Goal: Transaction & Acquisition: Obtain resource

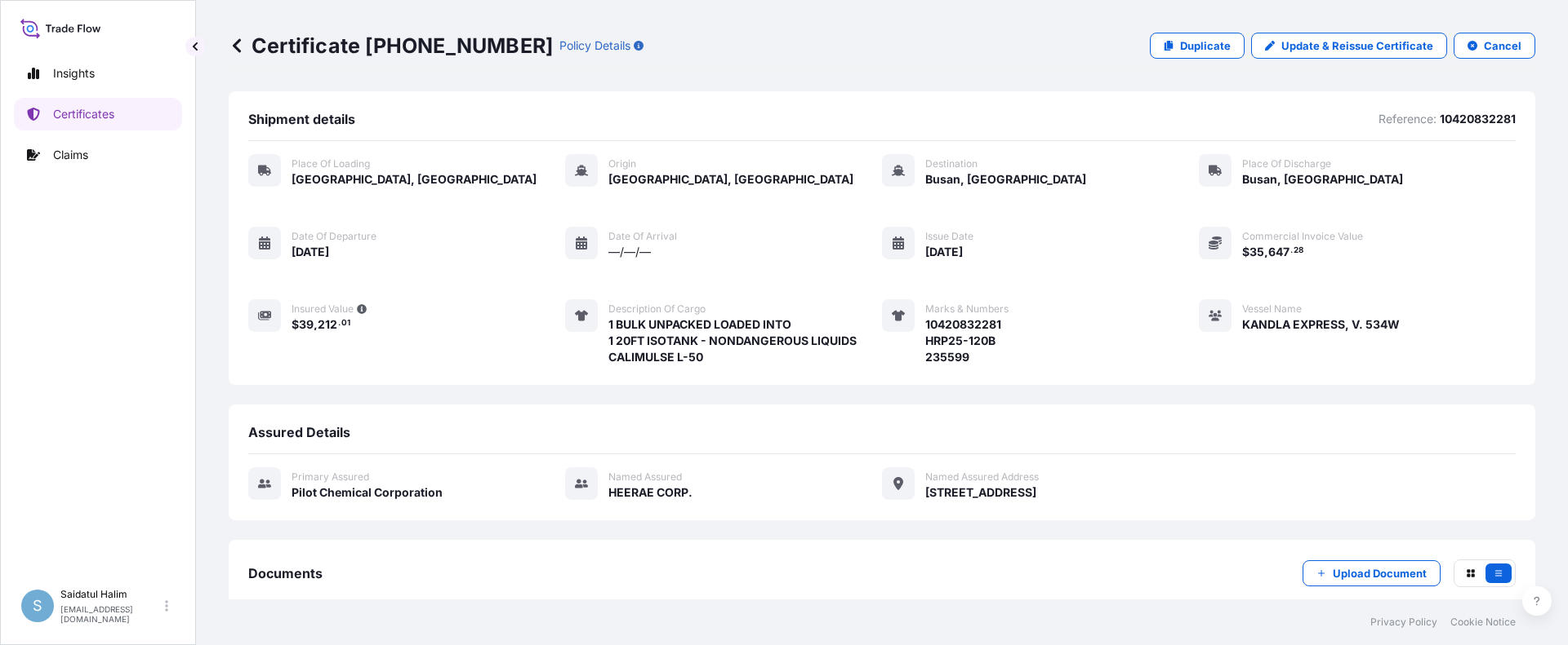
scroll to position [195, 0]
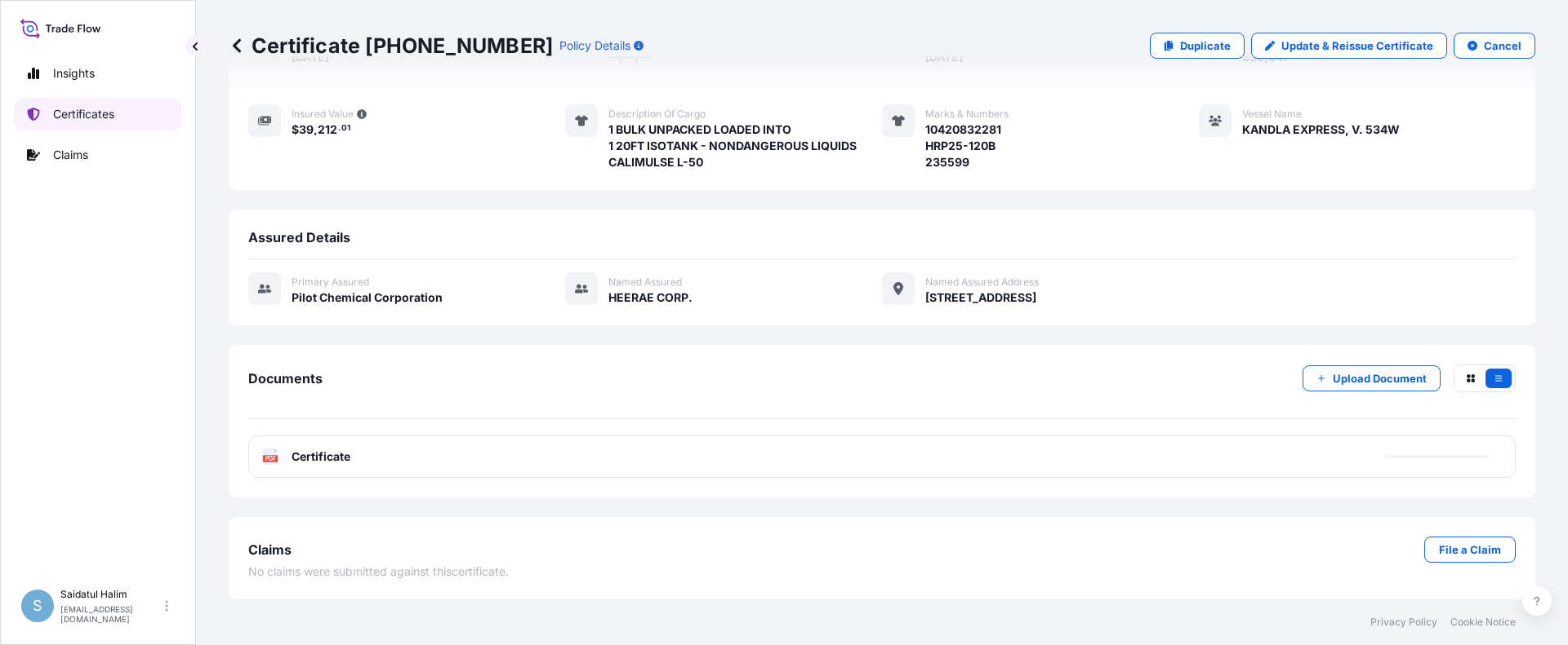
click at [93, 115] on p "Certificates" at bounding box center [83, 114] width 61 height 16
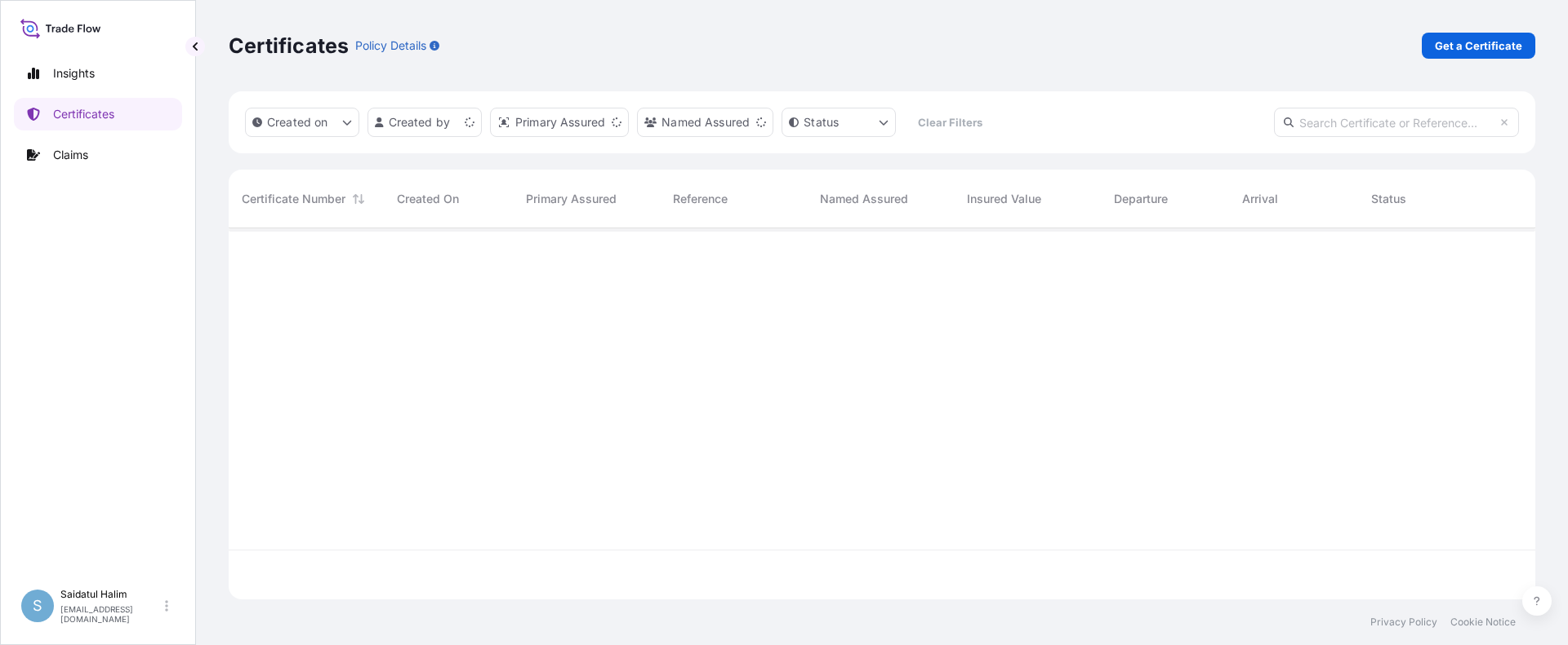
scroll to position [368, 1295]
click at [1460, 34] on link "Get a Certificate" at bounding box center [1478, 45] width 114 height 26
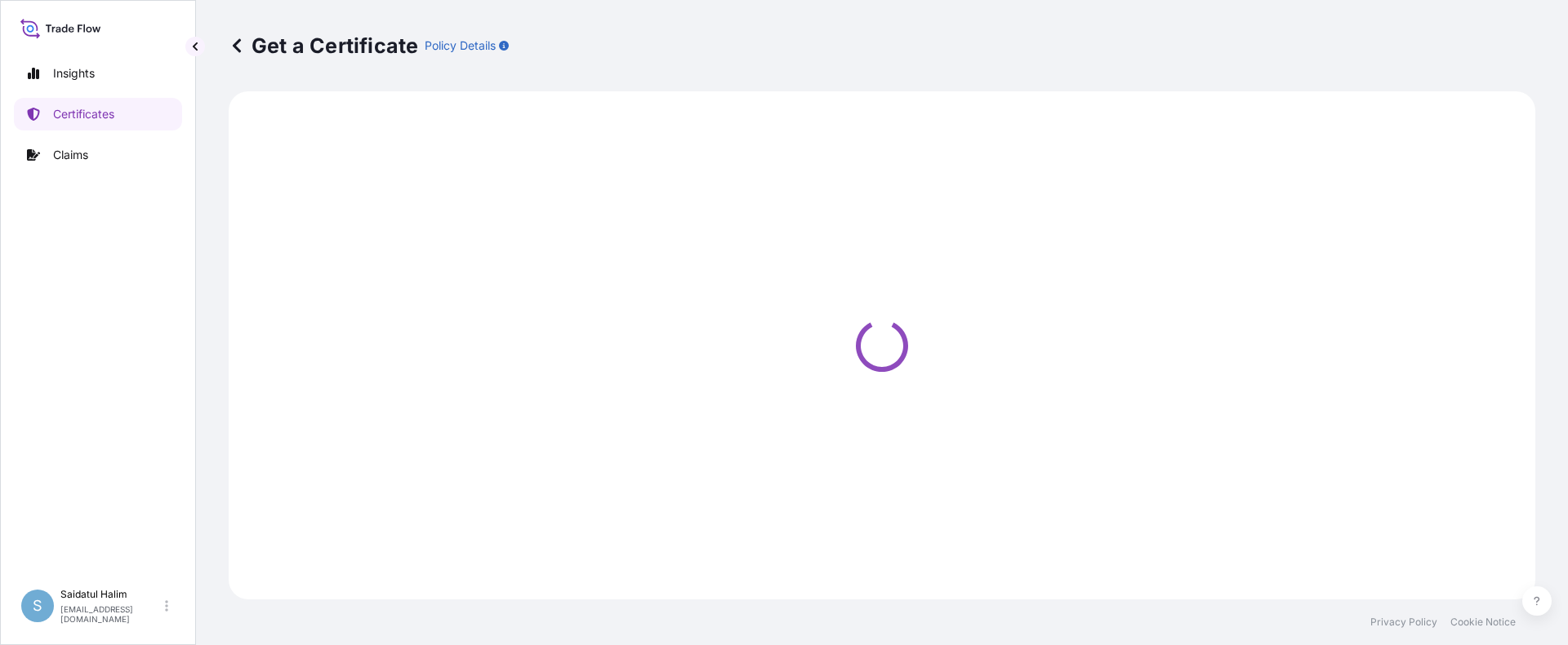
select select "Ocean Vessel"
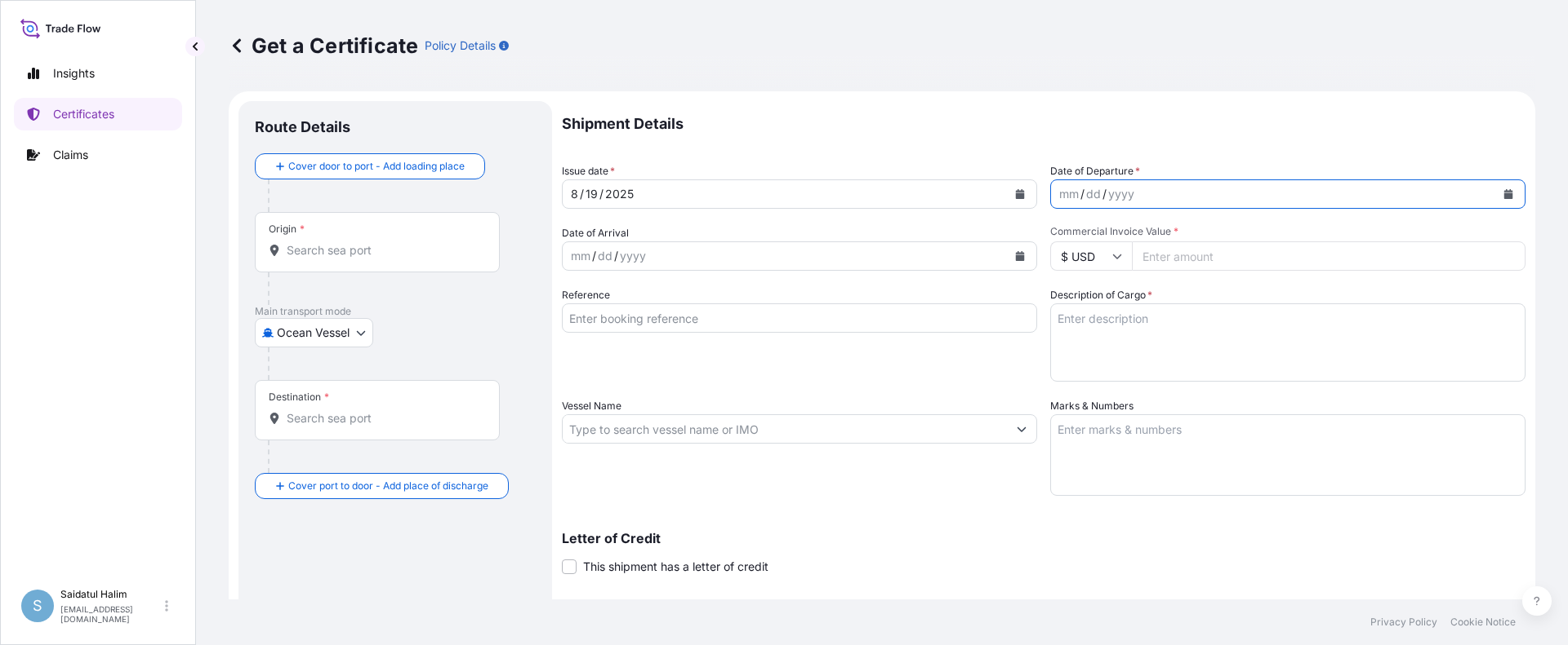
click at [1495, 193] on button "Calendar" at bounding box center [1508, 194] width 26 height 26
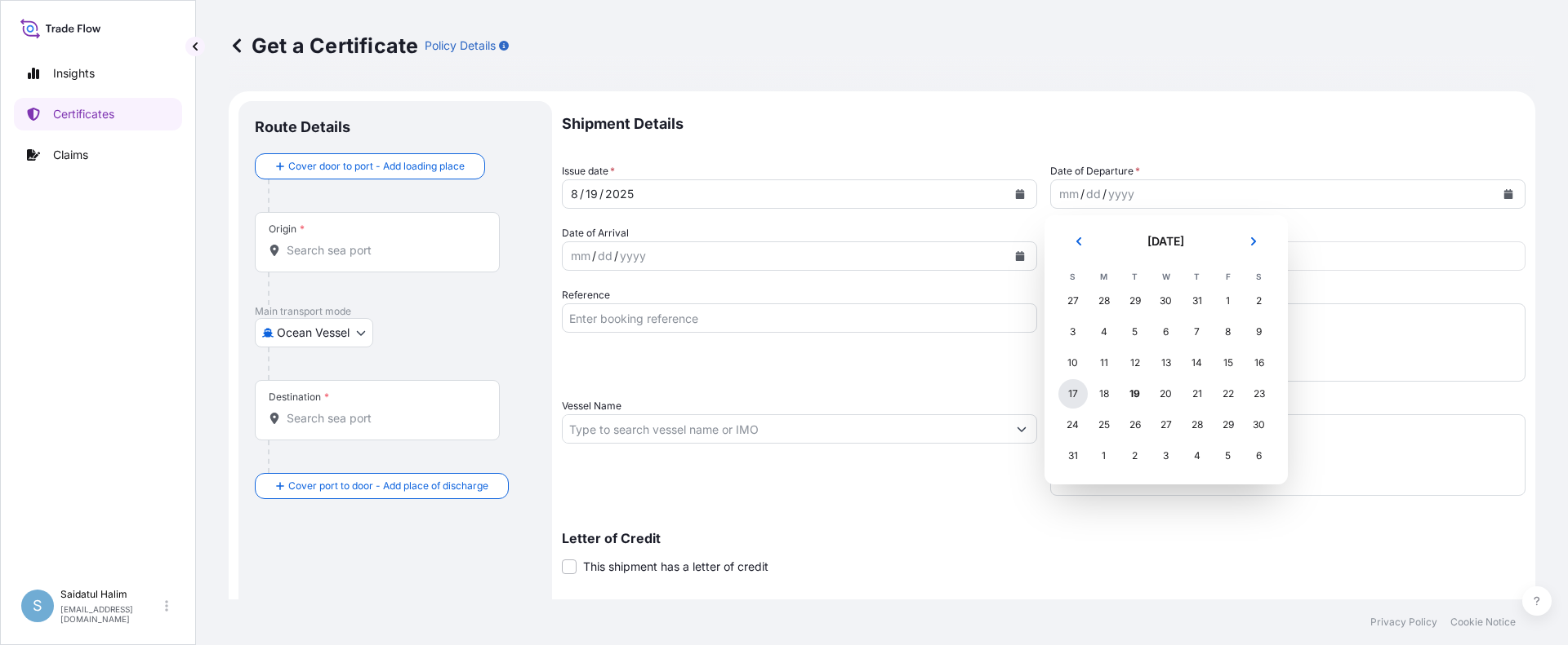
click at [1074, 391] on div "17" at bounding box center [1072, 393] width 30 height 30
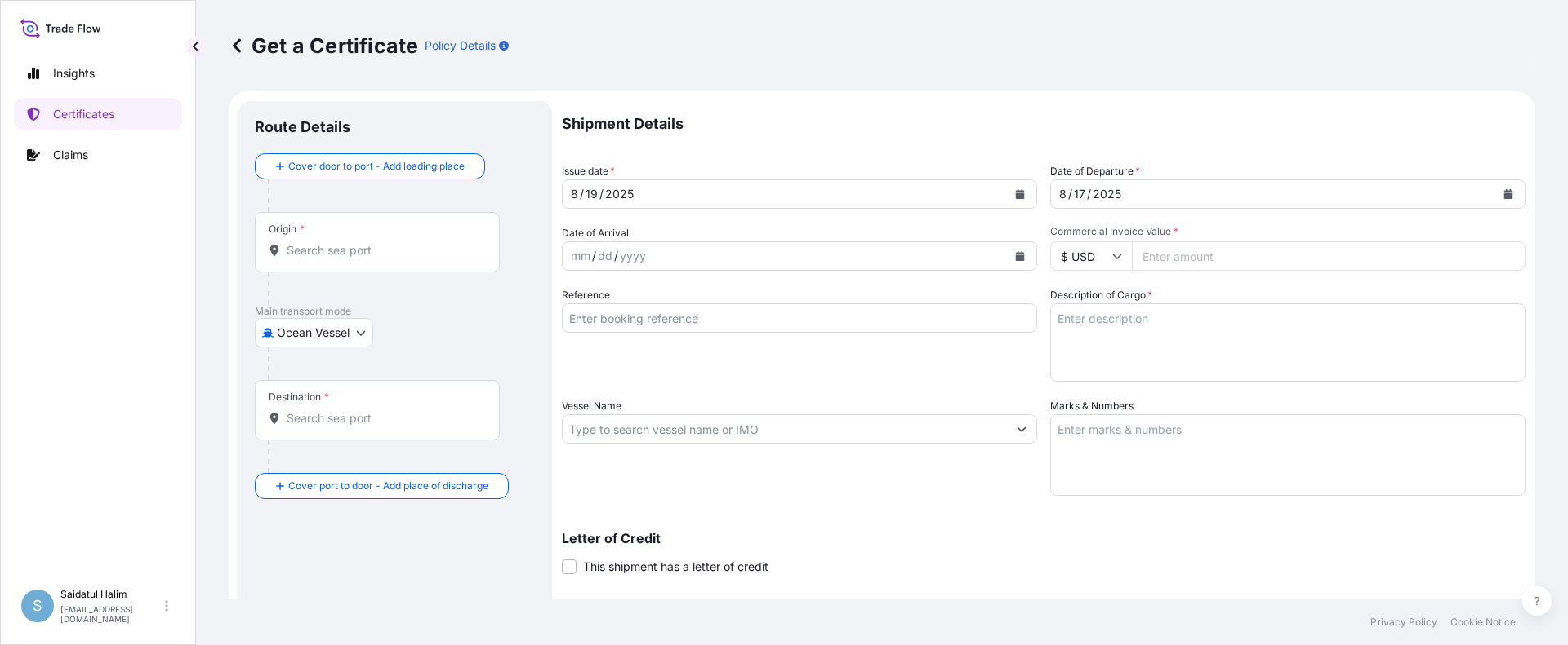
click at [1118, 136] on p "Shipment Details" at bounding box center [1044, 124] width 964 height 46
click at [957, 129] on p "Shipment Details" at bounding box center [1044, 124] width 964 height 46
click at [342, 254] on input "Origin *" at bounding box center [383, 250] width 193 height 16
paste input "[GEOGRAPHIC_DATA], [GEOGRAPHIC_DATA]"
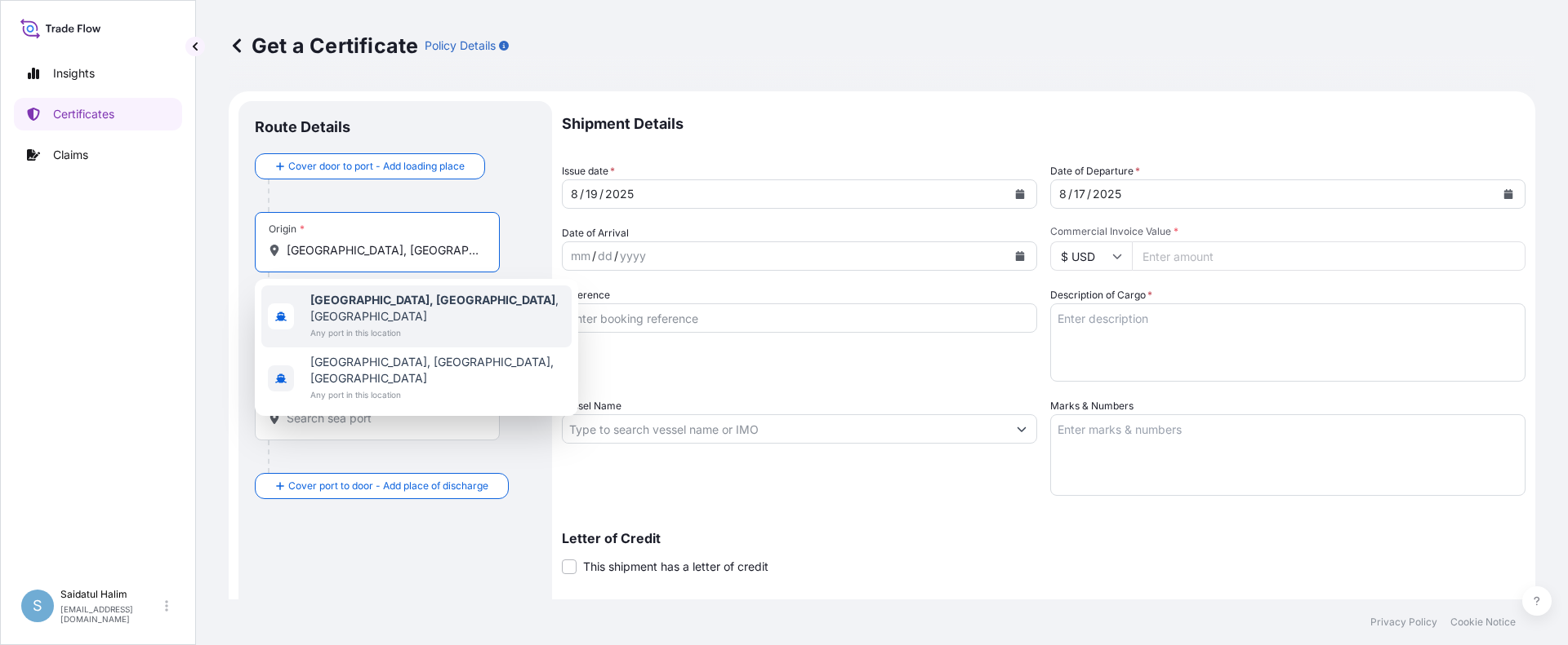
click at [348, 302] on b "[GEOGRAPHIC_DATA], [GEOGRAPHIC_DATA]" at bounding box center [432, 299] width 245 height 13
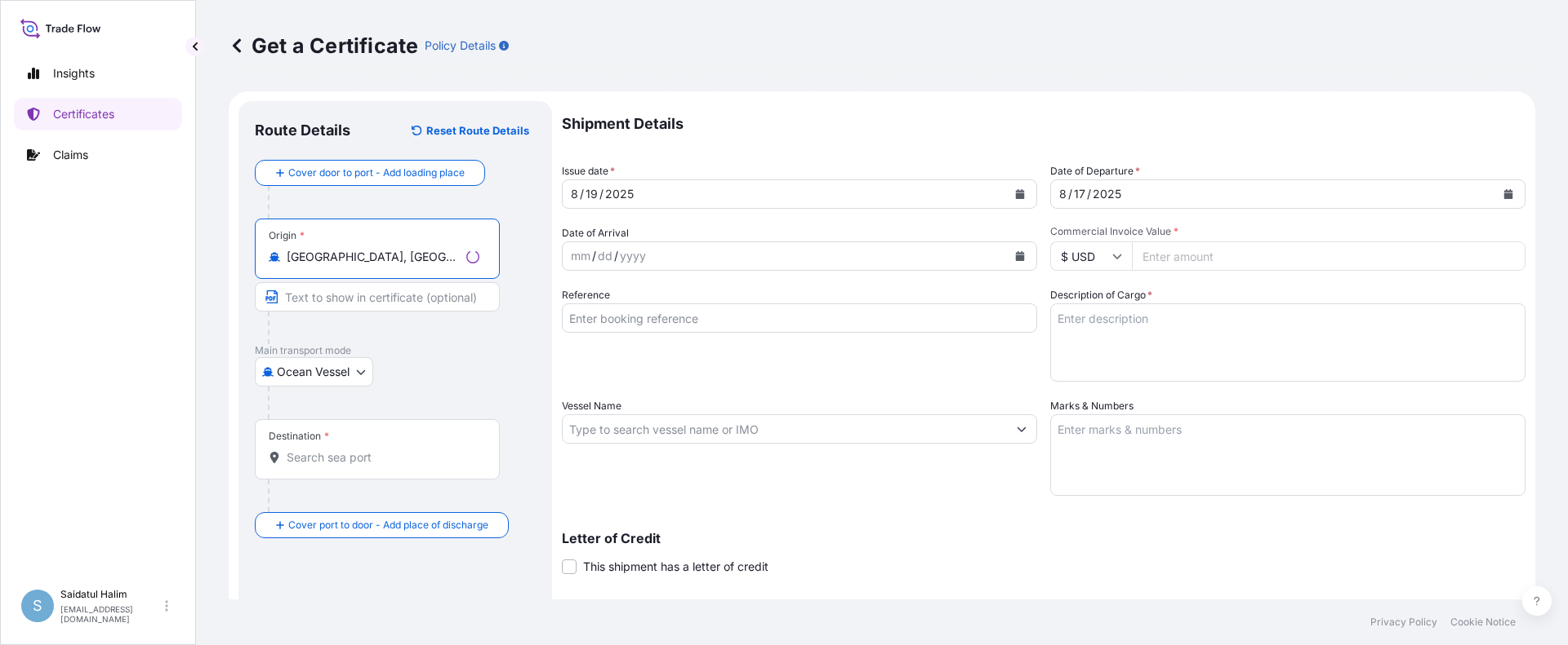
type input "[GEOGRAPHIC_DATA], [GEOGRAPHIC_DATA], [GEOGRAPHIC_DATA]"
drag, startPoint x: 994, startPoint y: 99, endPoint x: 976, endPoint y: 99, distance: 18.0
click at [994, 99] on form "Route Details Reset Route Details Cover door to port - Add loading place Place …" at bounding box center [881, 451] width 1306 height 718
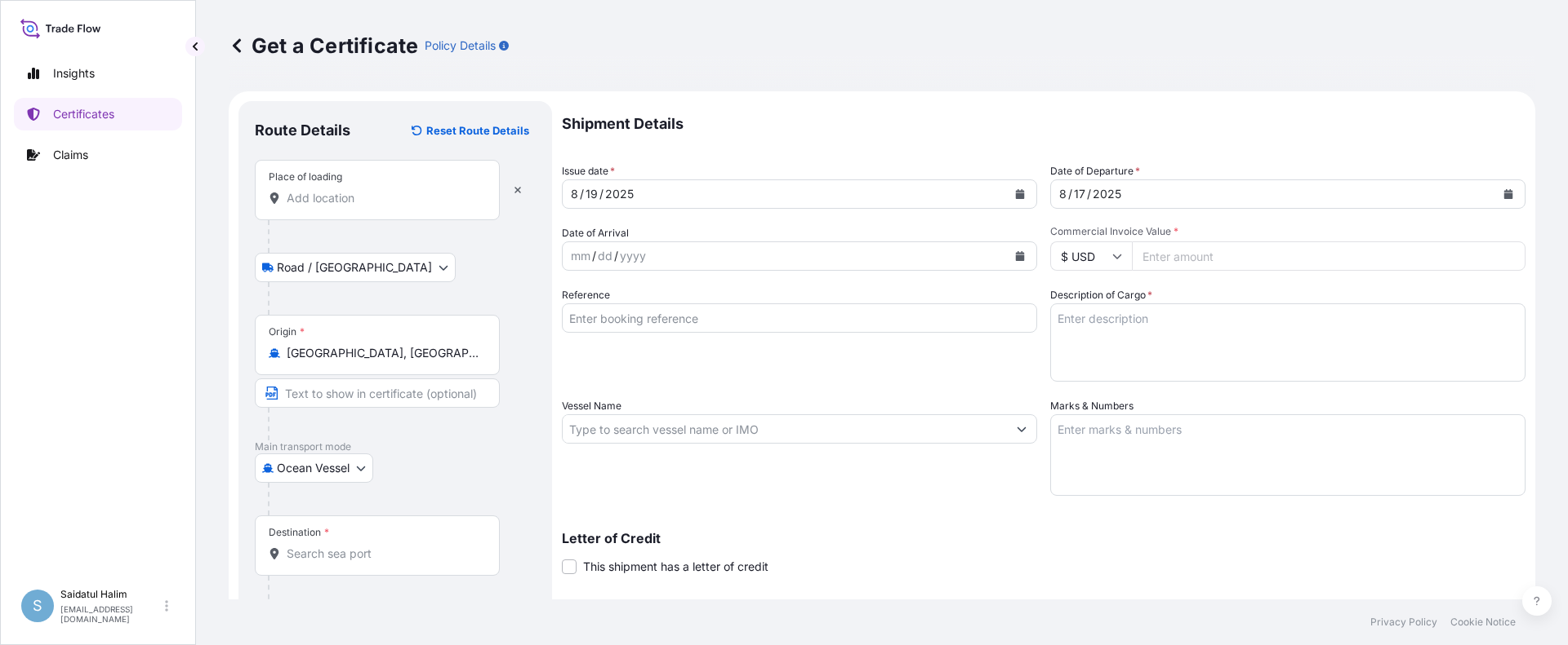
click at [340, 205] on input "Place of loading" at bounding box center [383, 198] width 193 height 16
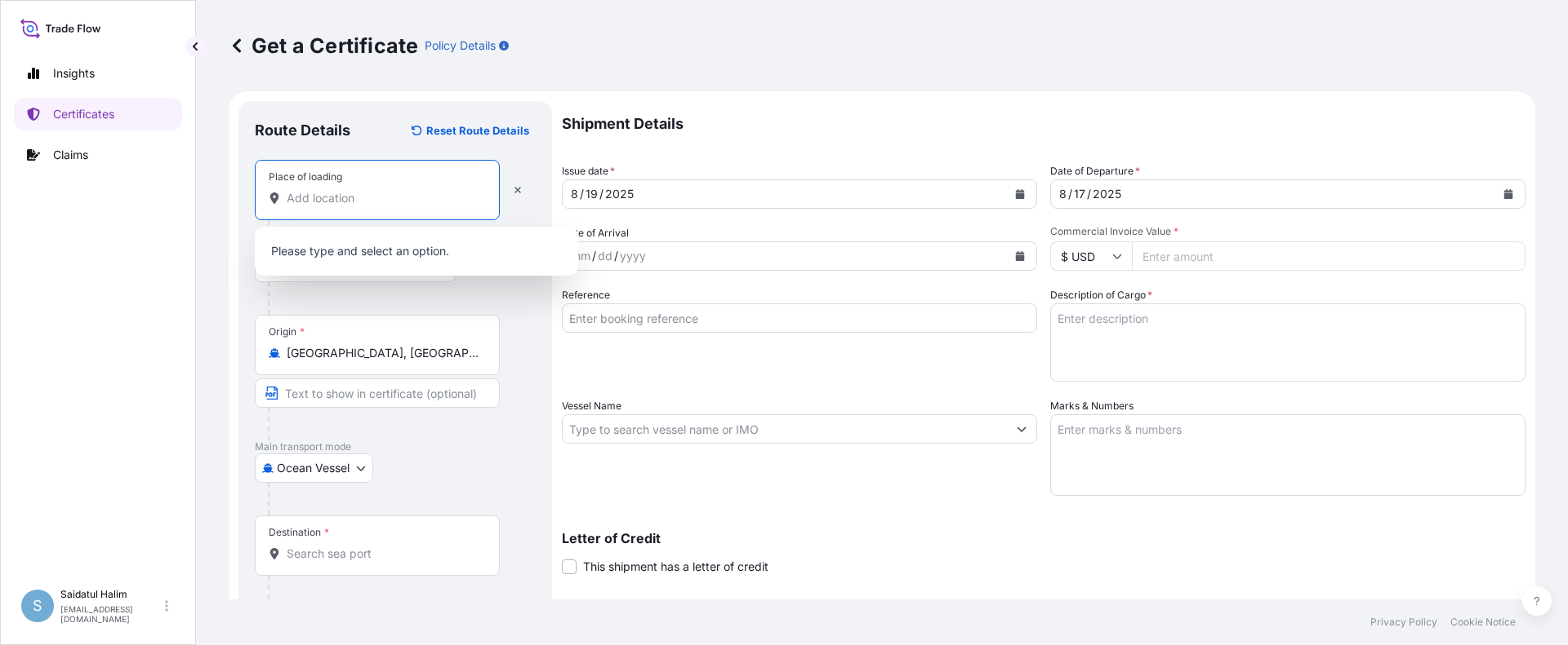
paste input "[GEOGRAPHIC_DATA], [GEOGRAPHIC_DATA]"
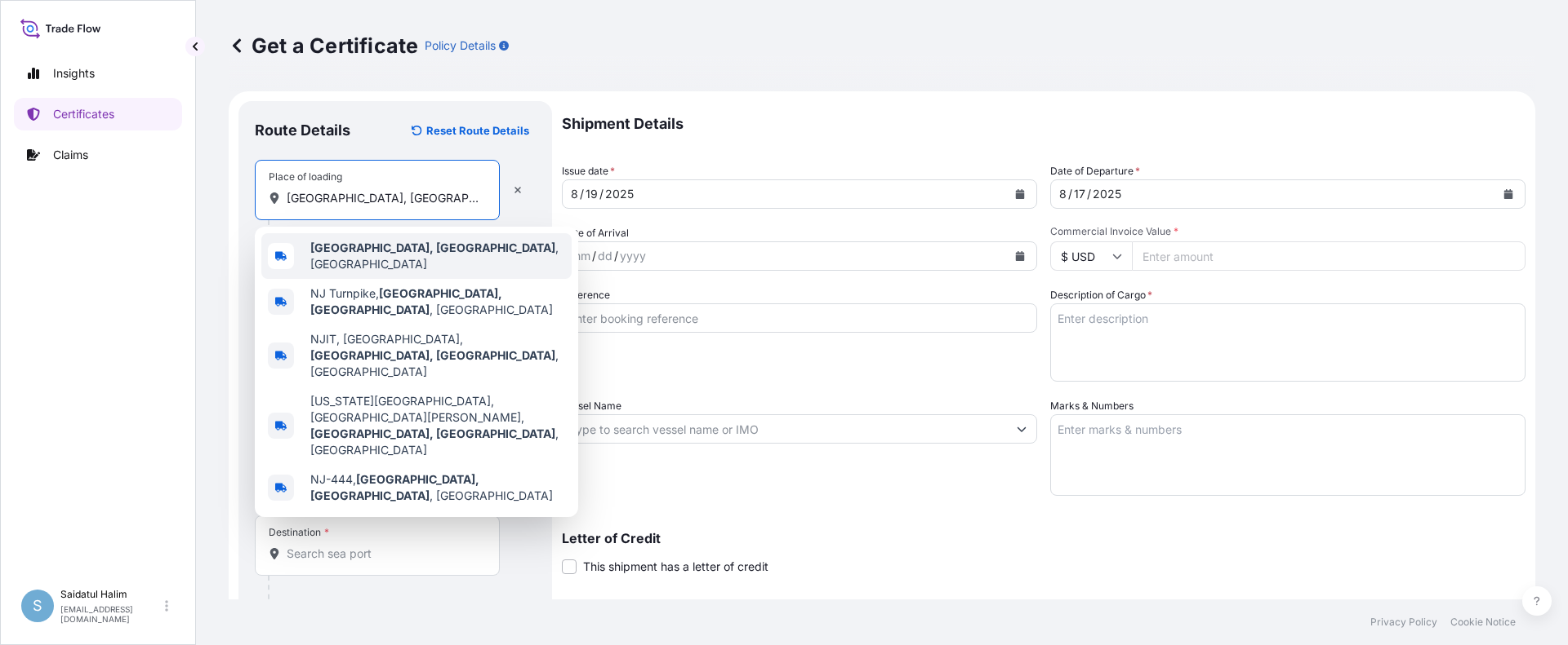
click at [350, 248] on b "[GEOGRAPHIC_DATA], [GEOGRAPHIC_DATA]" at bounding box center [432, 247] width 245 height 13
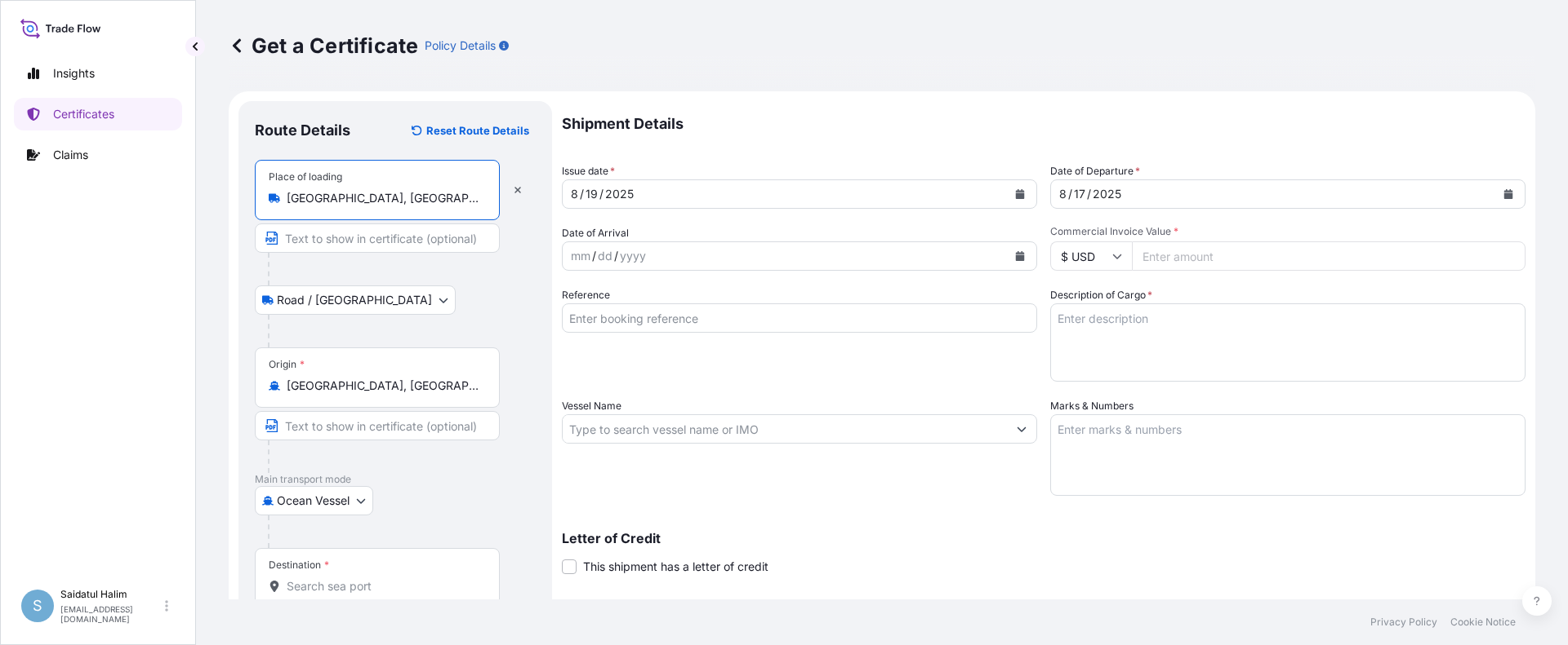
type input "[GEOGRAPHIC_DATA], [GEOGRAPHIC_DATA], [GEOGRAPHIC_DATA]"
click at [474, 308] on div "Road / [GEOGRAPHIC_DATA] / Inland" at bounding box center [394, 300] width 281 height 30
click at [847, 106] on p "Shipment Details" at bounding box center [1044, 124] width 964 height 46
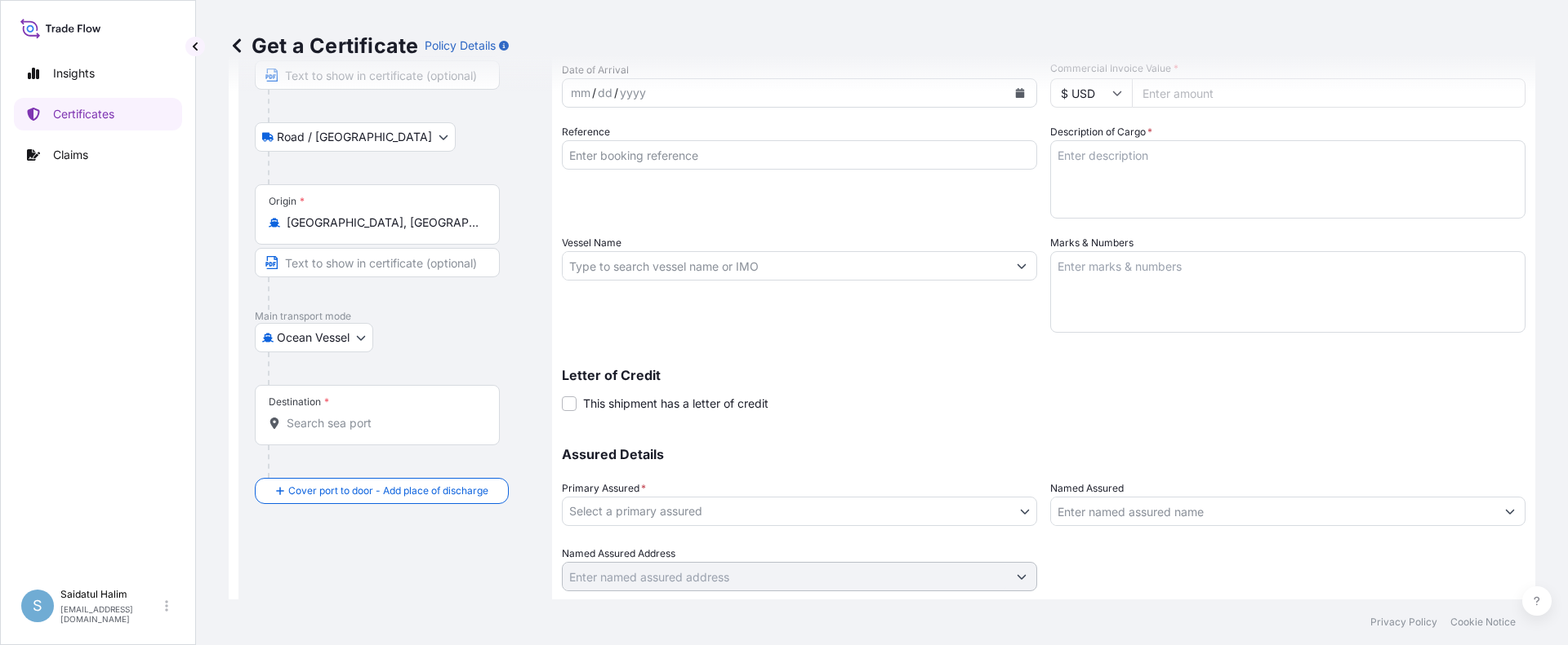
scroll to position [211, 0]
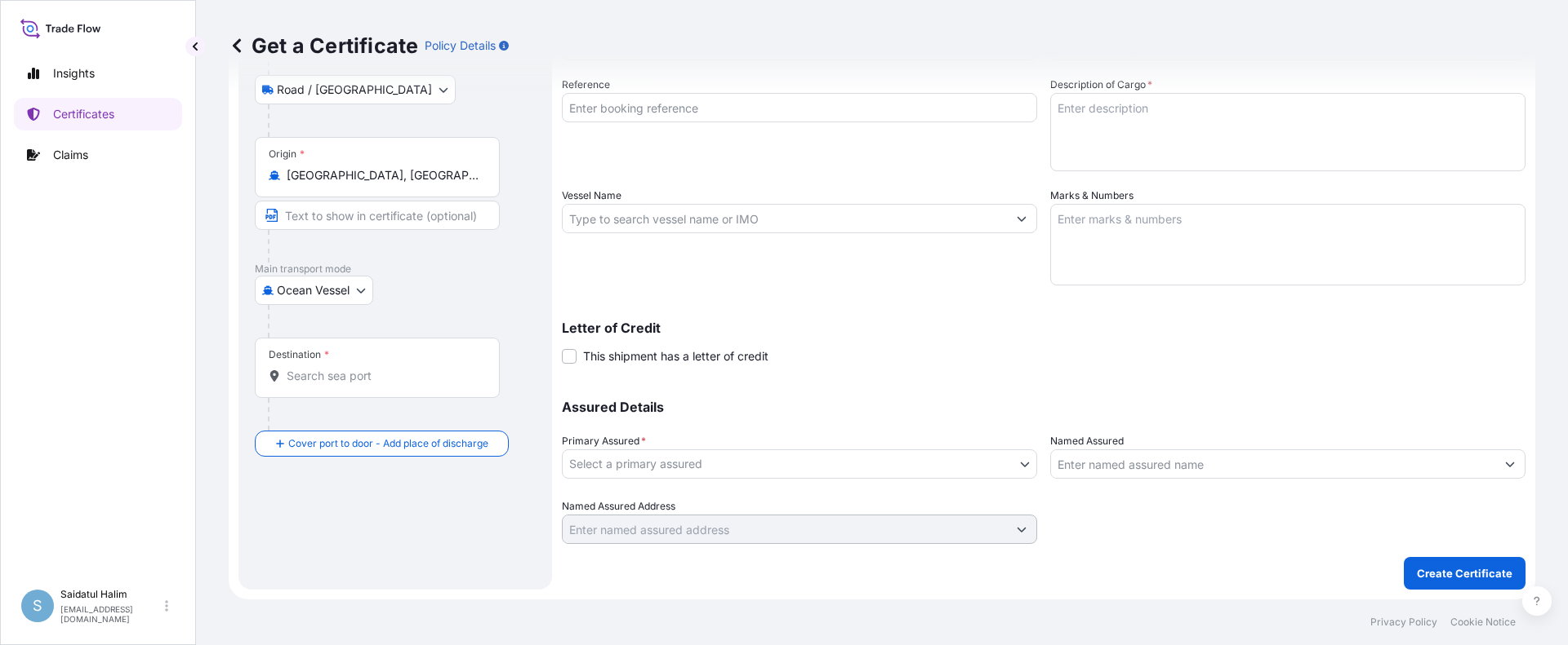
click at [349, 380] on input "Destination *" at bounding box center [383, 376] width 193 height 16
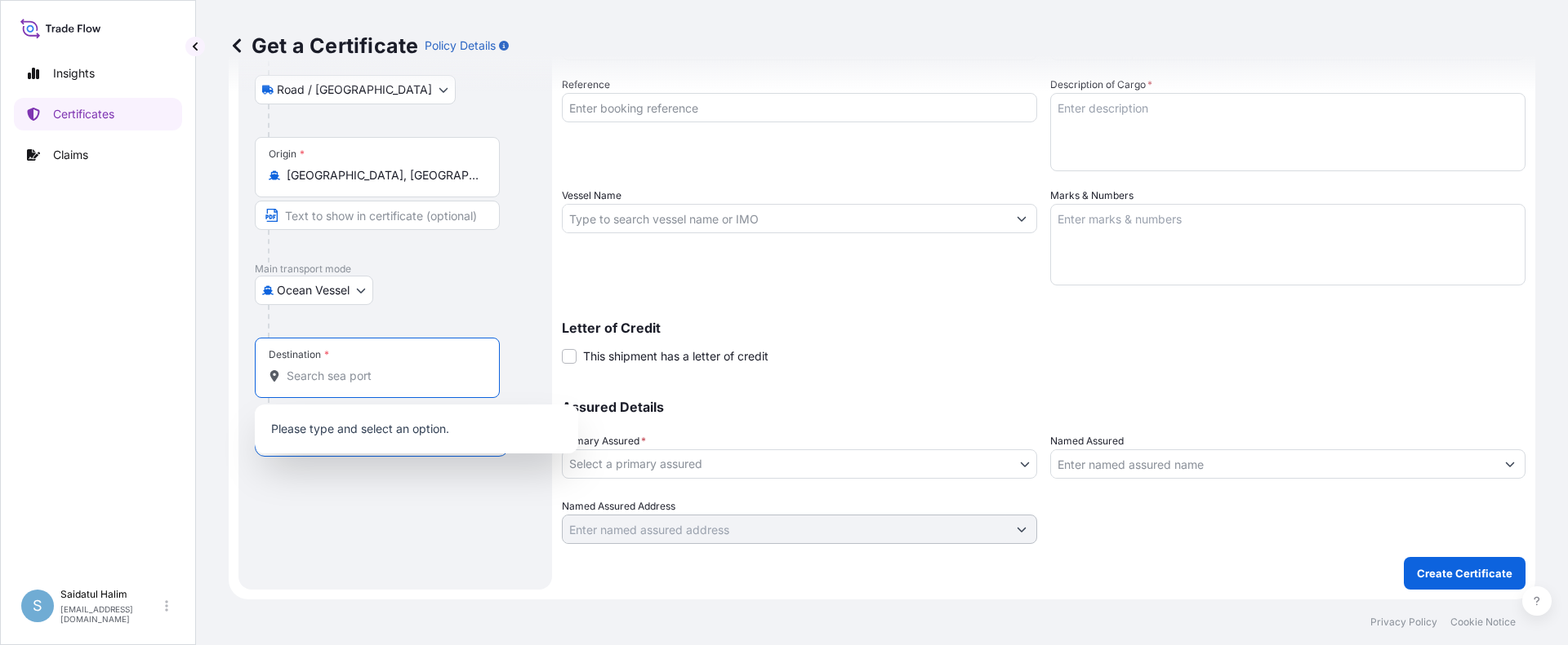
paste input "[GEOGRAPHIC_DATA], [GEOGRAPHIC_DATA]"
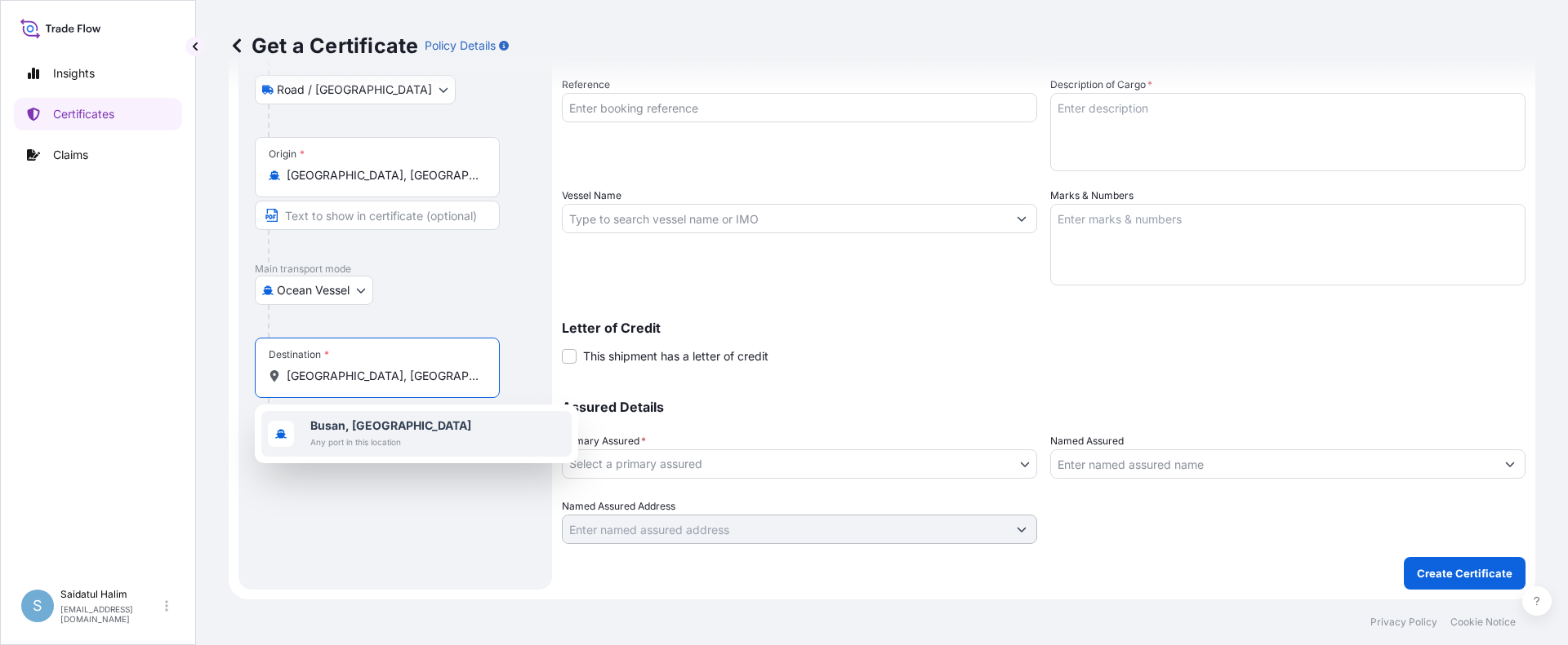
click at [341, 433] on span "Busan, [GEOGRAPHIC_DATA]" at bounding box center [390, 426] width 160 height 16
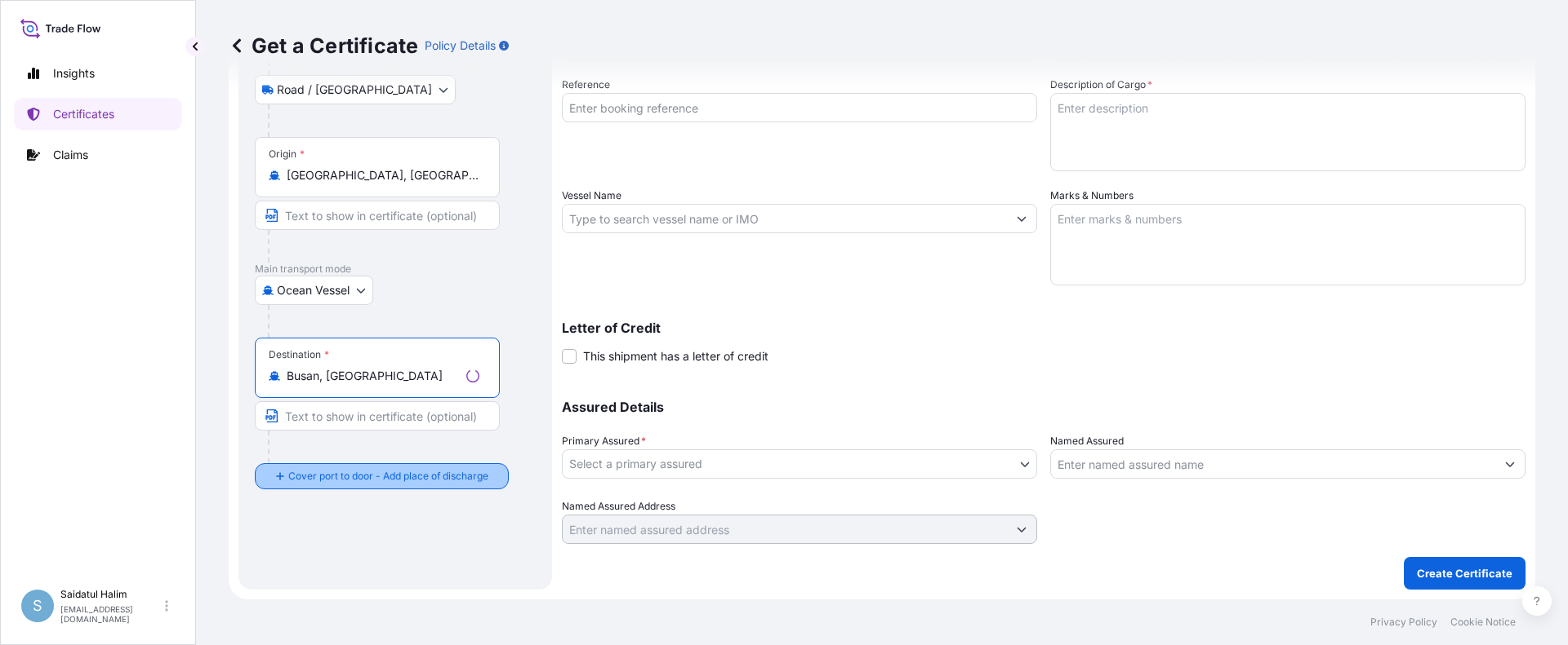
type input "Busan, [GEOGRAPHIC_DATA]"
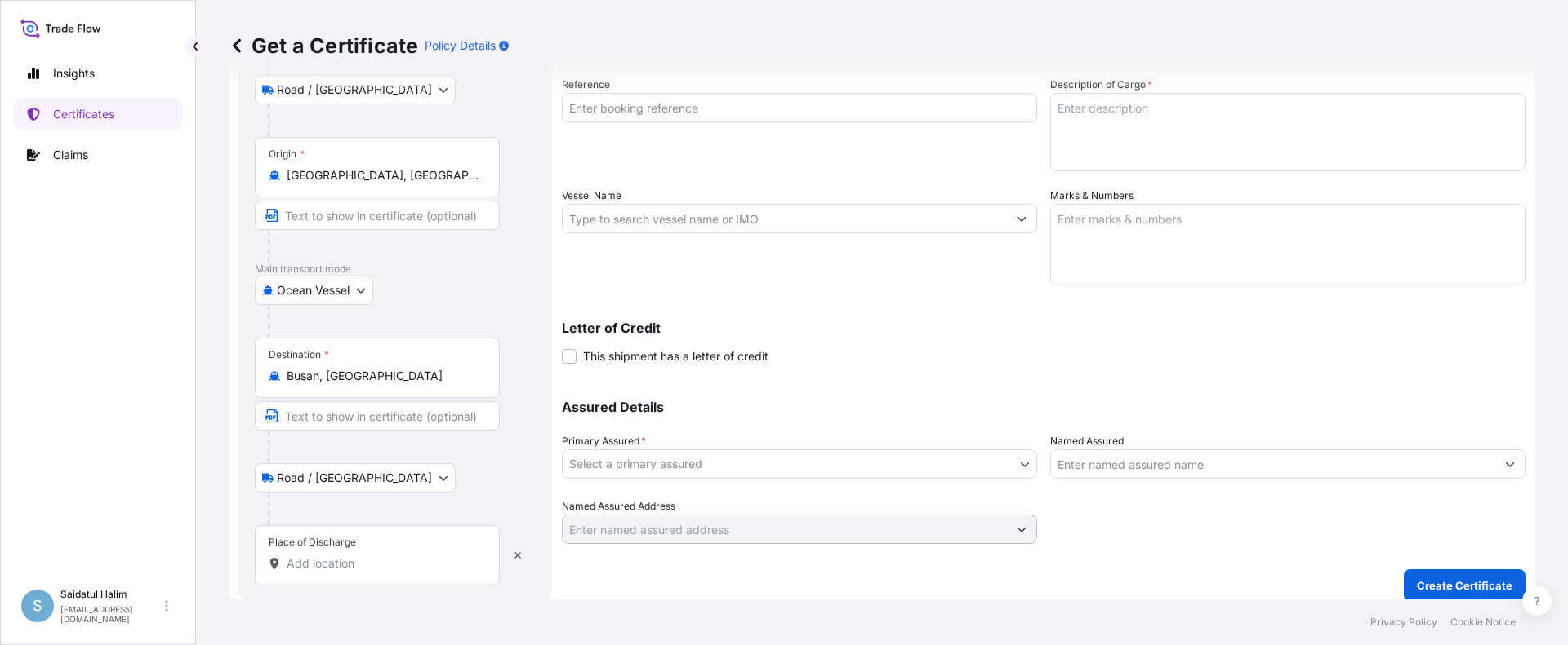
scroll to position [223, 0]
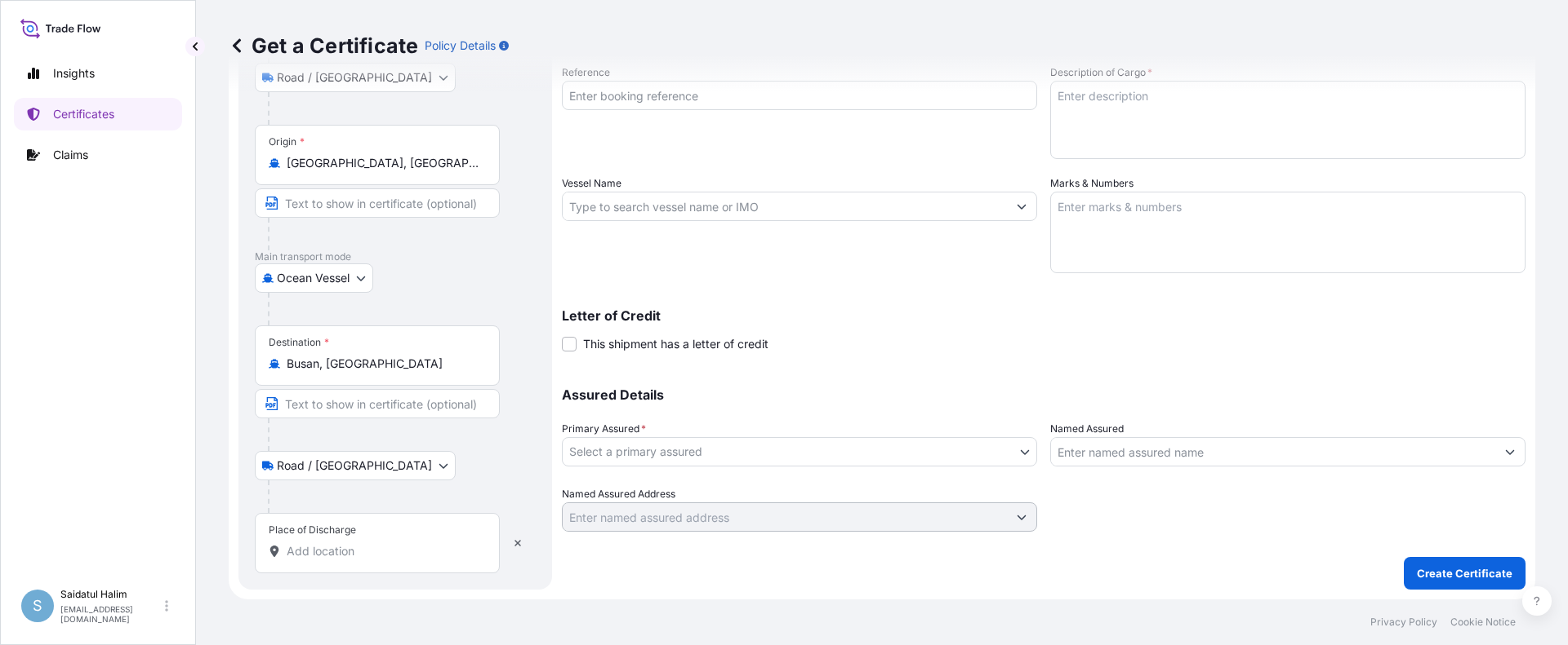
click at [333, 563] on div "Place of Discharge" at bounding box center [377, 543] width 245 height 60
click at [333, 560] on input "Place of Discharge" at bounding box center [383, 552] width 193 height 16
paste input "[GEOGRAPHIC_DATA], [GEOGRAPHIC_DATA]"
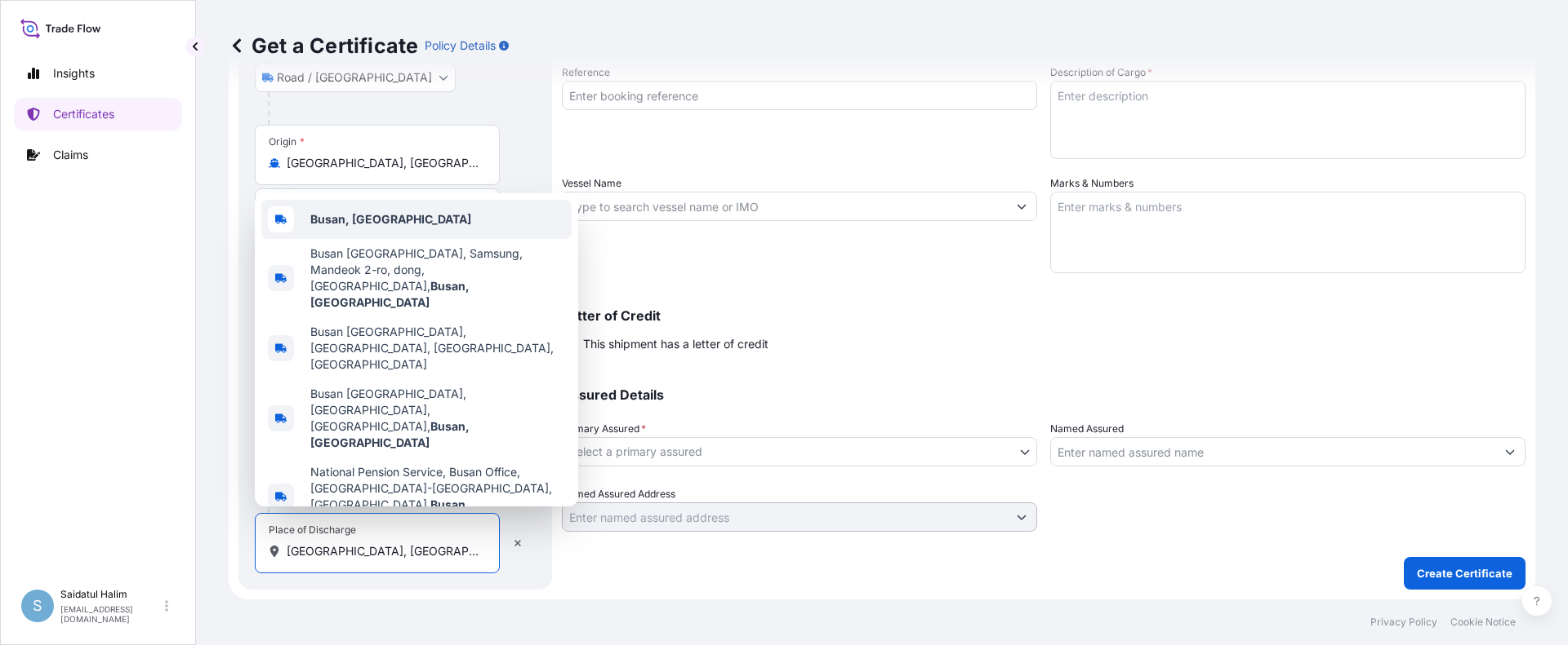
click at [393, 226] on b "Busan, [GEOGRAPHIC_DATA]" at bounding box center [390, 219] width 160 height 13
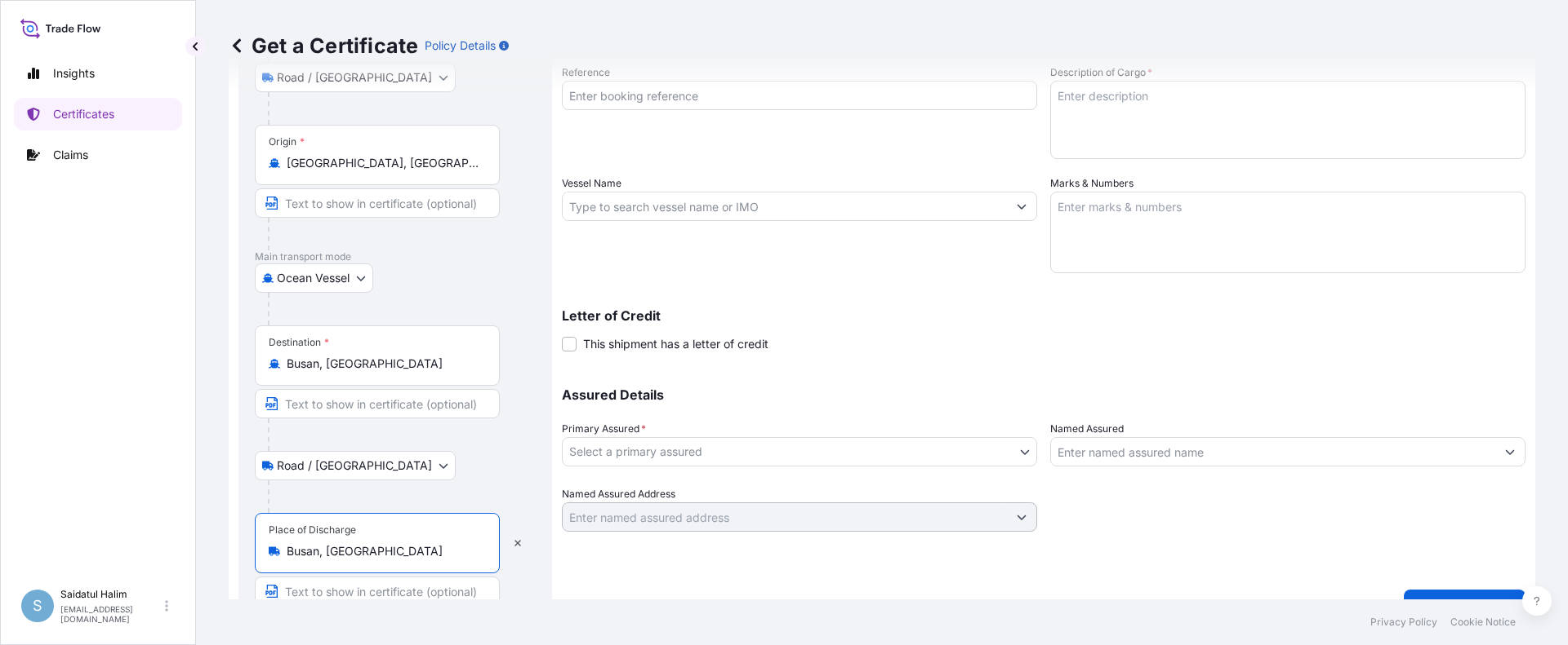
type input "Busan, [GEOGRAPHIC_DATA]"
click at [835, 278] on div "Shipment Details Issue date * [DATE] Date of Departure * [DATE] Date of Arrival…" at bounding box center [1044, 205] width 964 height 654
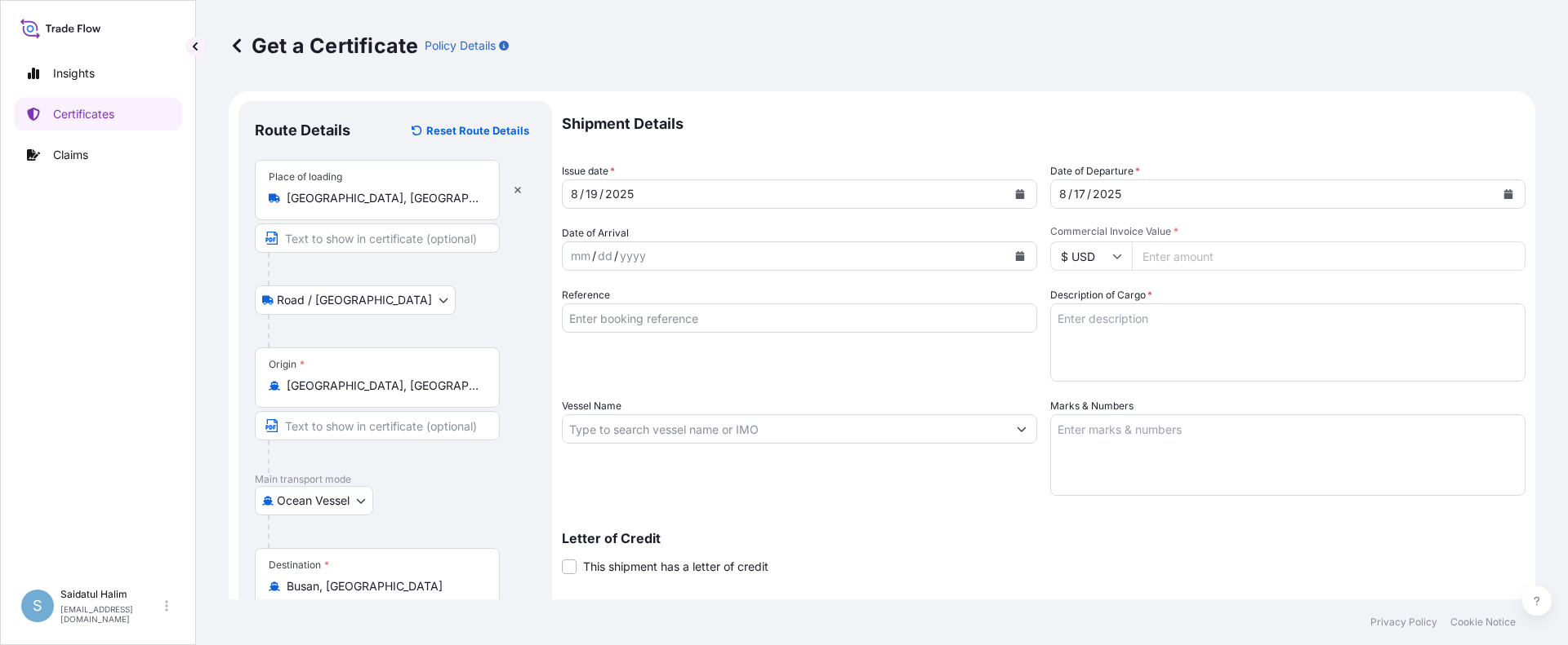
click at [1192, 259] on input "Commercial Invoice Value *" at bounding box center [1328, 256] width 394 height 30
paste input "35337.02"
type input "35337.02"
click at [980, 321] on input "Reference" at bounding box center [800, 318] width 475 height 30
paste input "10420832283"
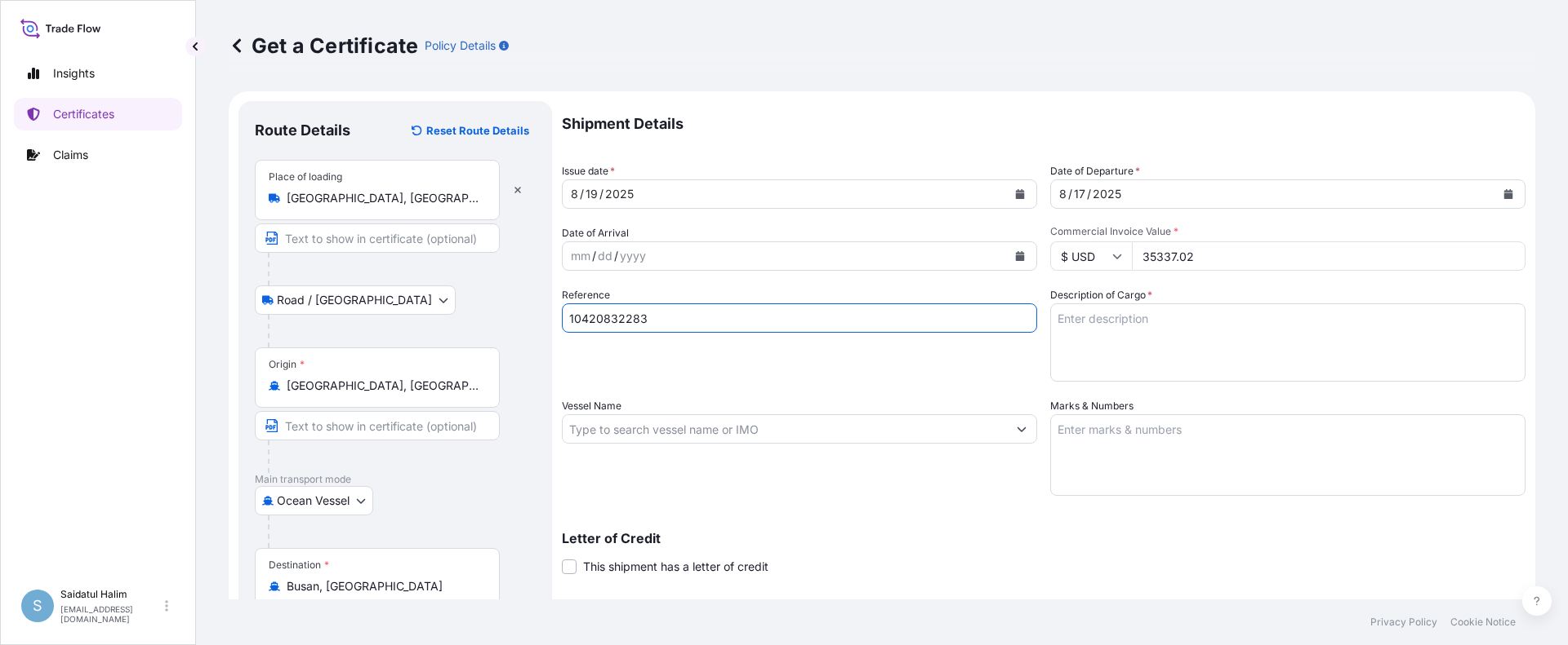
type input "10420832283"
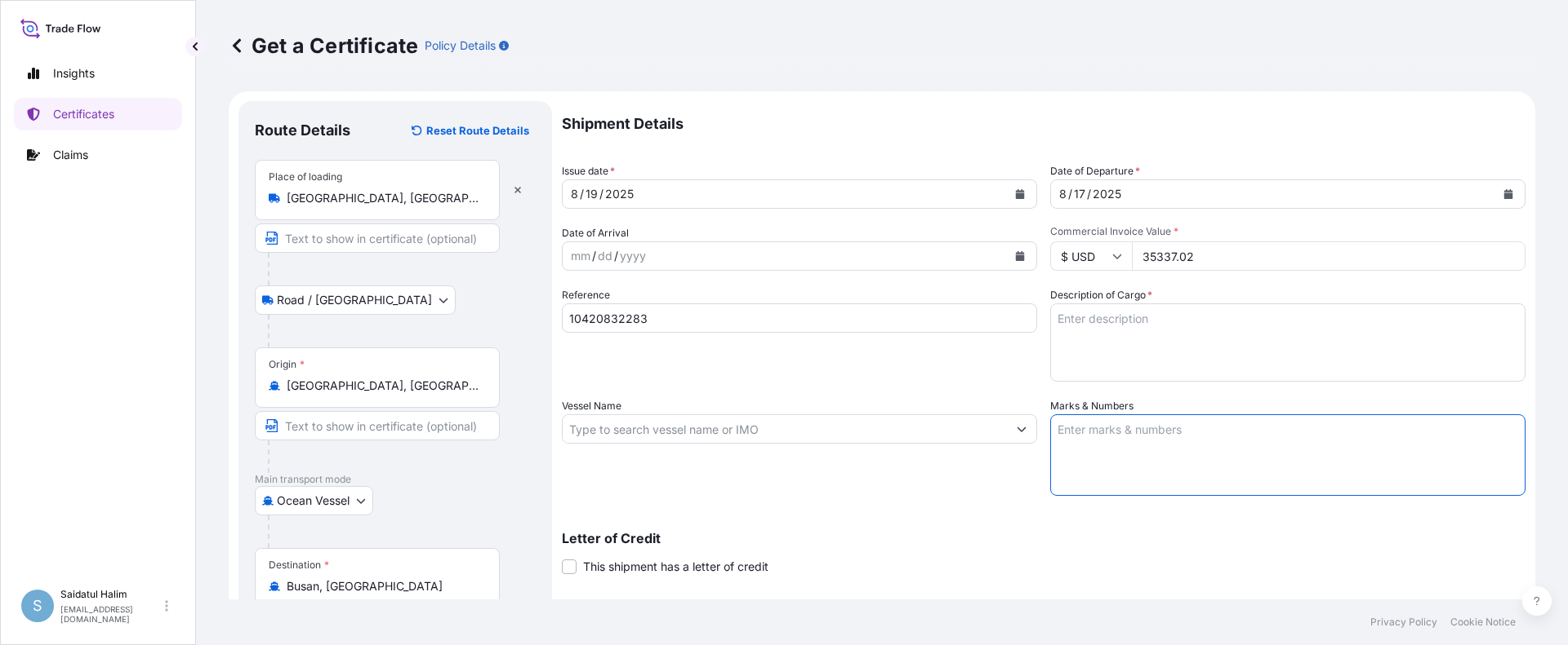
click at [1156, 434] on textarea "Marks & Numbers" at bounding box center [1287, 455] width 475 height 82
paste textarea "10420832283"
type textarea "10420832283"
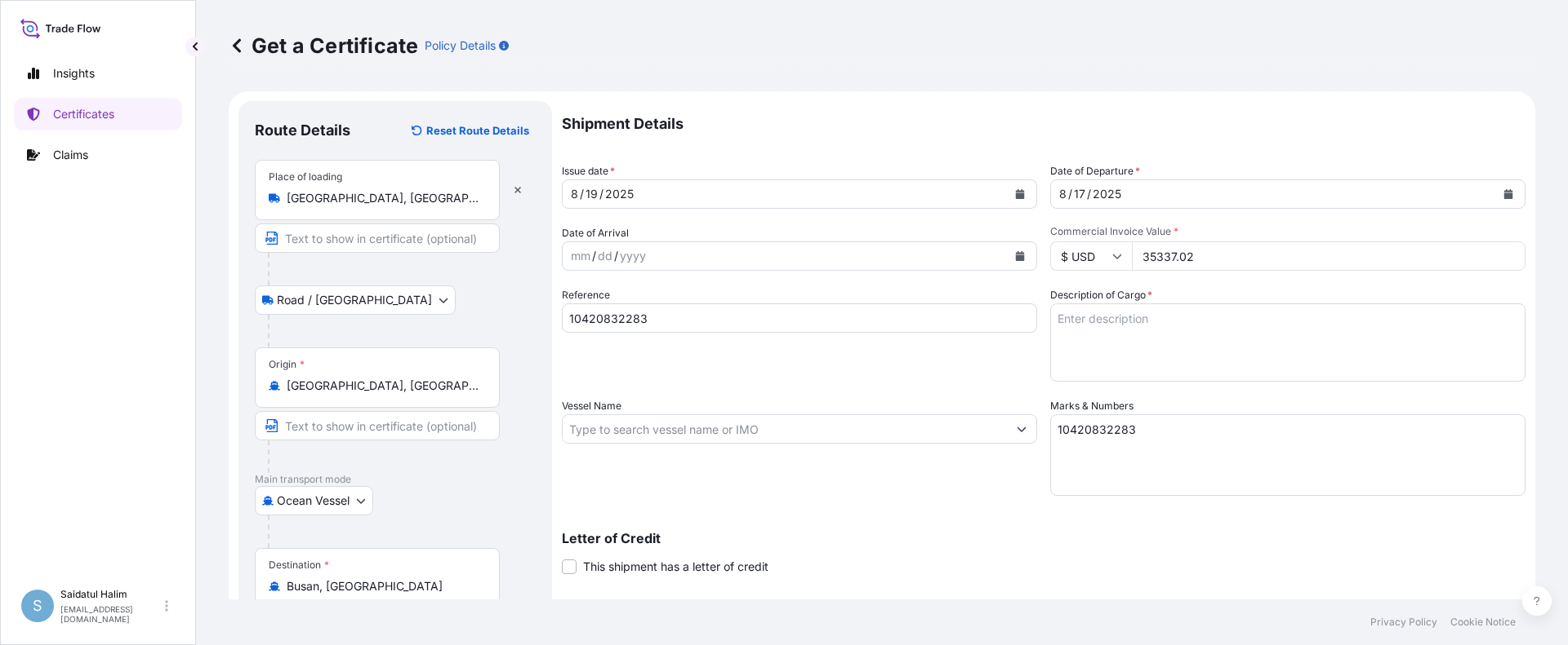
click at [861, 434] on input "Vessel Name" at bounding box center [784, 429] width 444 height 30
paste input "KANDLA EXPRESS"
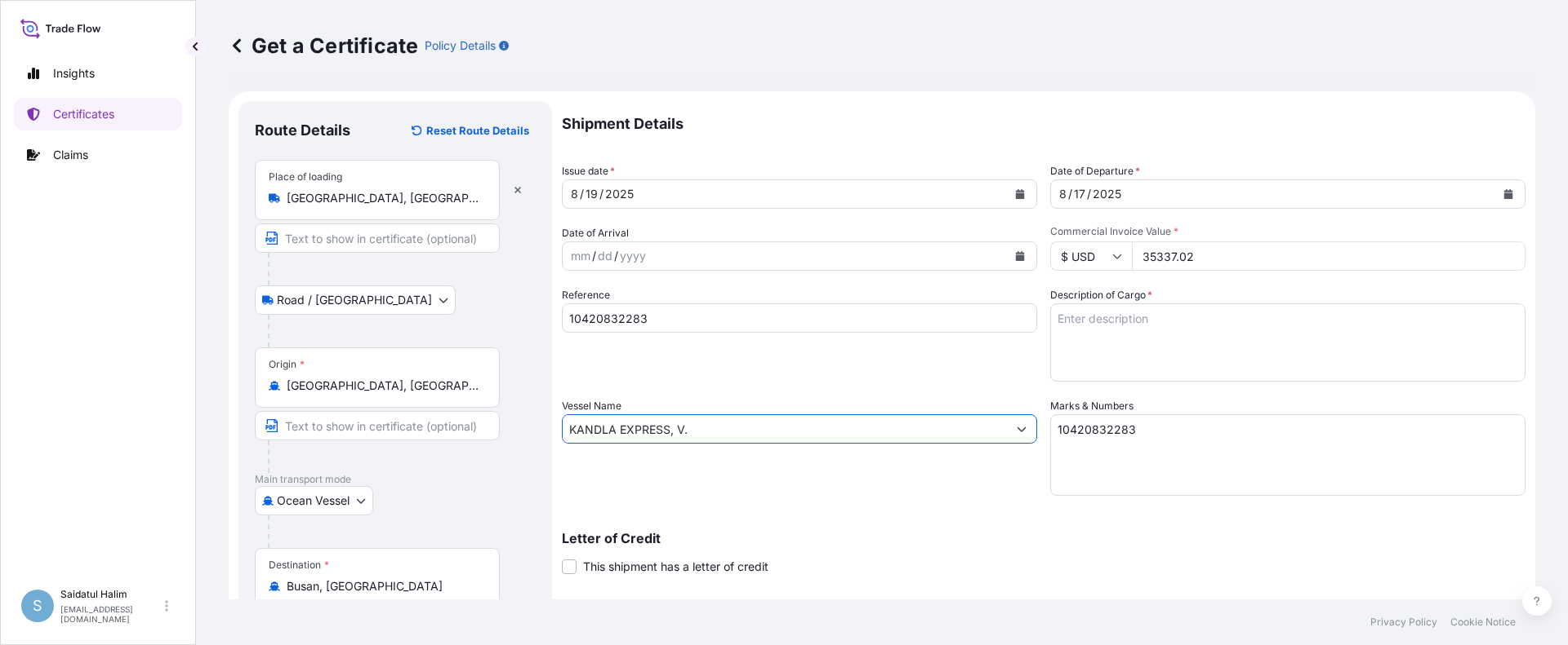
click at [892, 432] on input "KANDLA EXPRESS, V." at bounding box center [784, 429] width 444 height 30
paste input "534W"
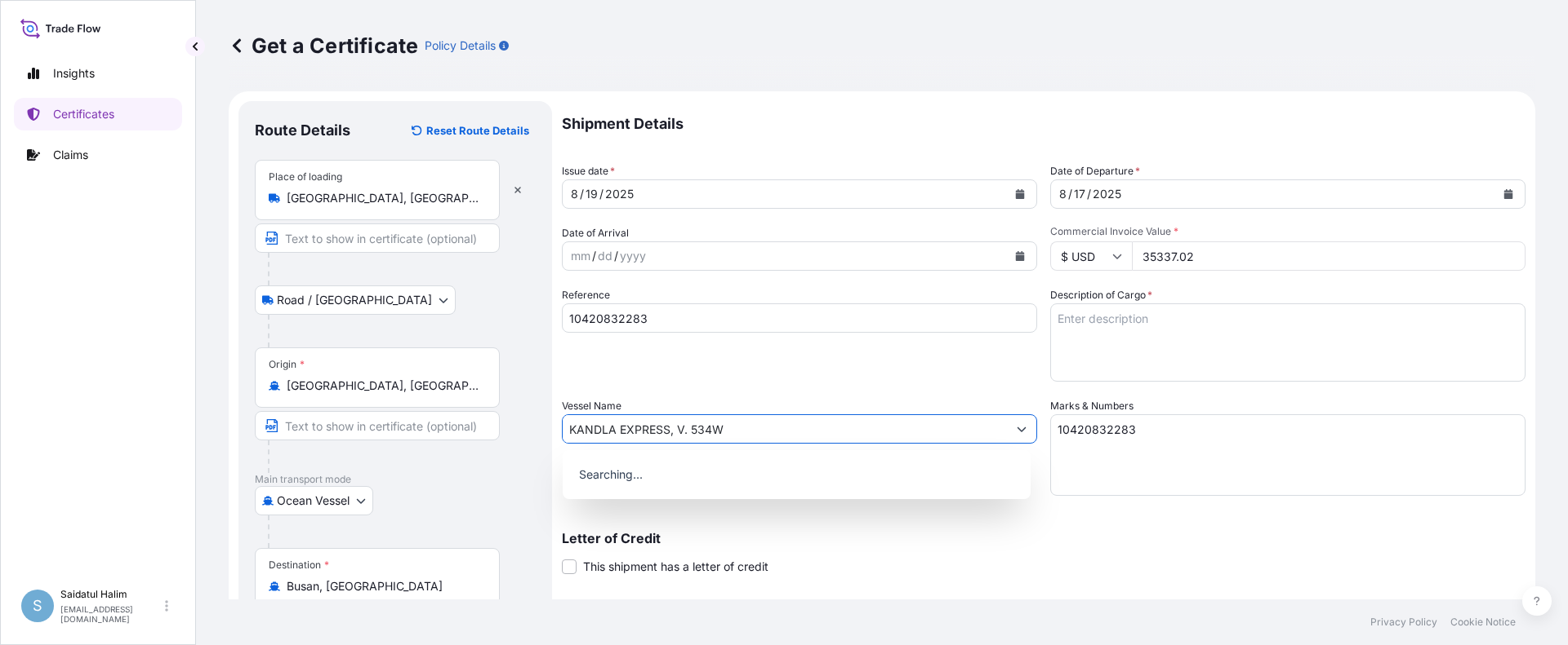
type input "KANDLA EXPRESS, V. 534W"
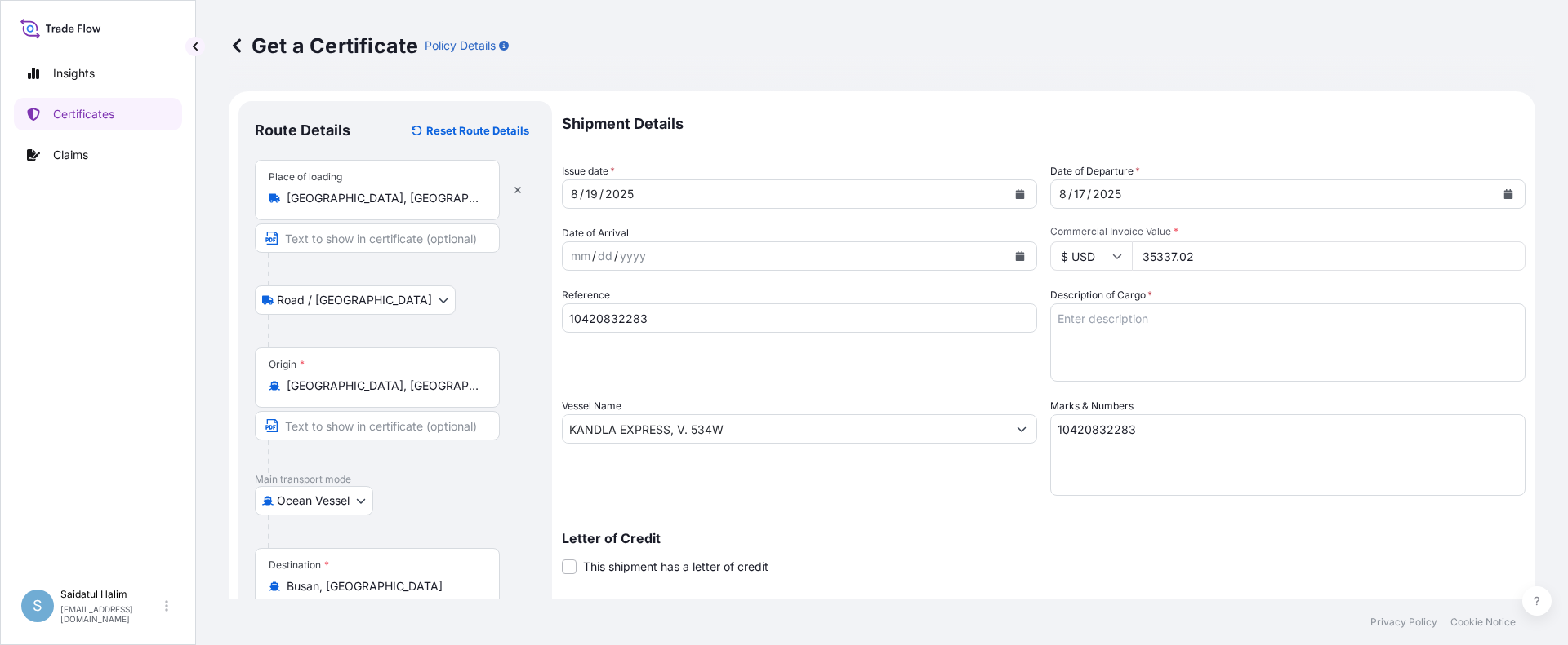
click at [1133, 444] on textarea "10420832283" at bounding box center [1287, 455] width 475 height 82
paste textarea "HRP25-122A 235602"
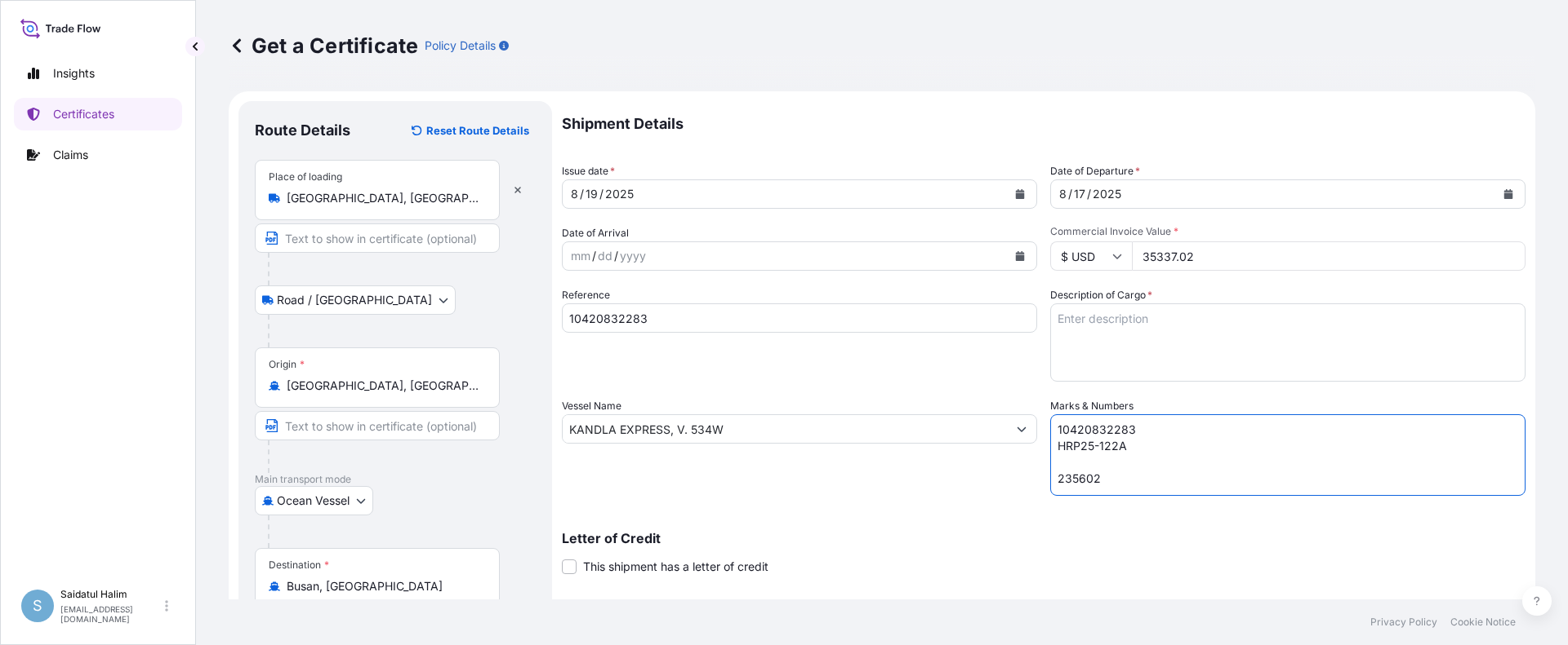
click at [1084, 456] on textarea "10420832283 HRP25-122A 235602" at bounding box center [1287, 455] width 475 height 82
type textarea "10420832283 HRP25-122A 235602"
click at [746, 379] on div "Reference 10420832283" at bounding box center [800, 335] width 475 height 95
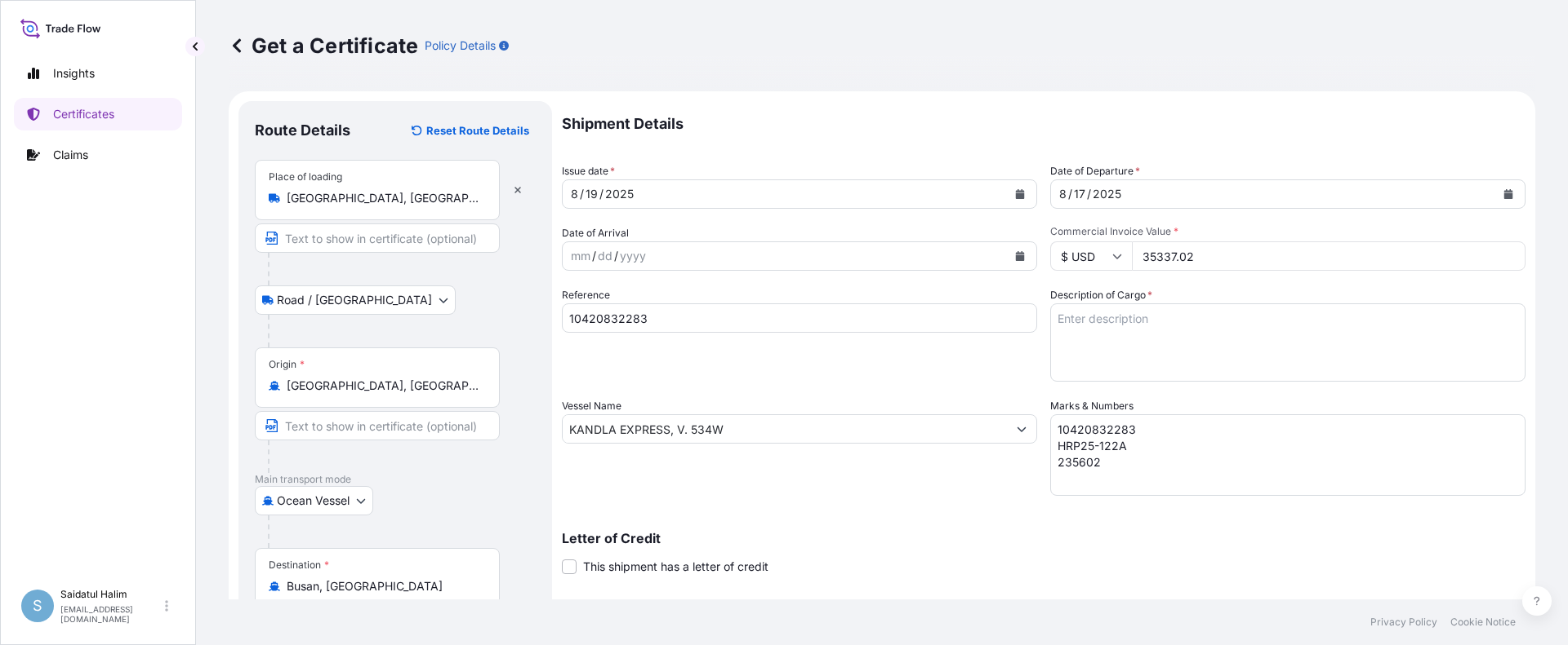
scroll to position [255, 0]
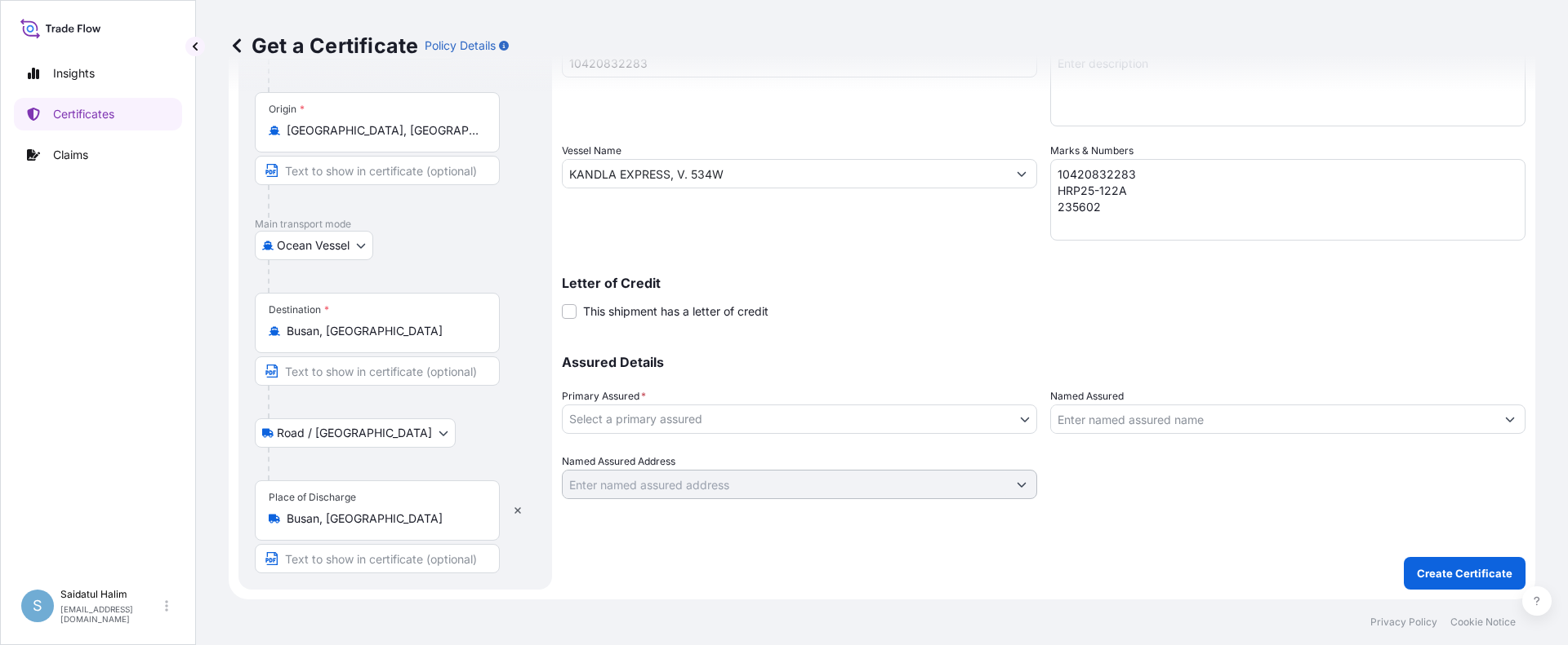
click at [744, 417] on body "Insights Certificates Claims S Saidatul Halim [EMAIL_ADDRESS][PERSON_NAME][DOMA…" at bounding box center [784, 322] width 1568 height 645
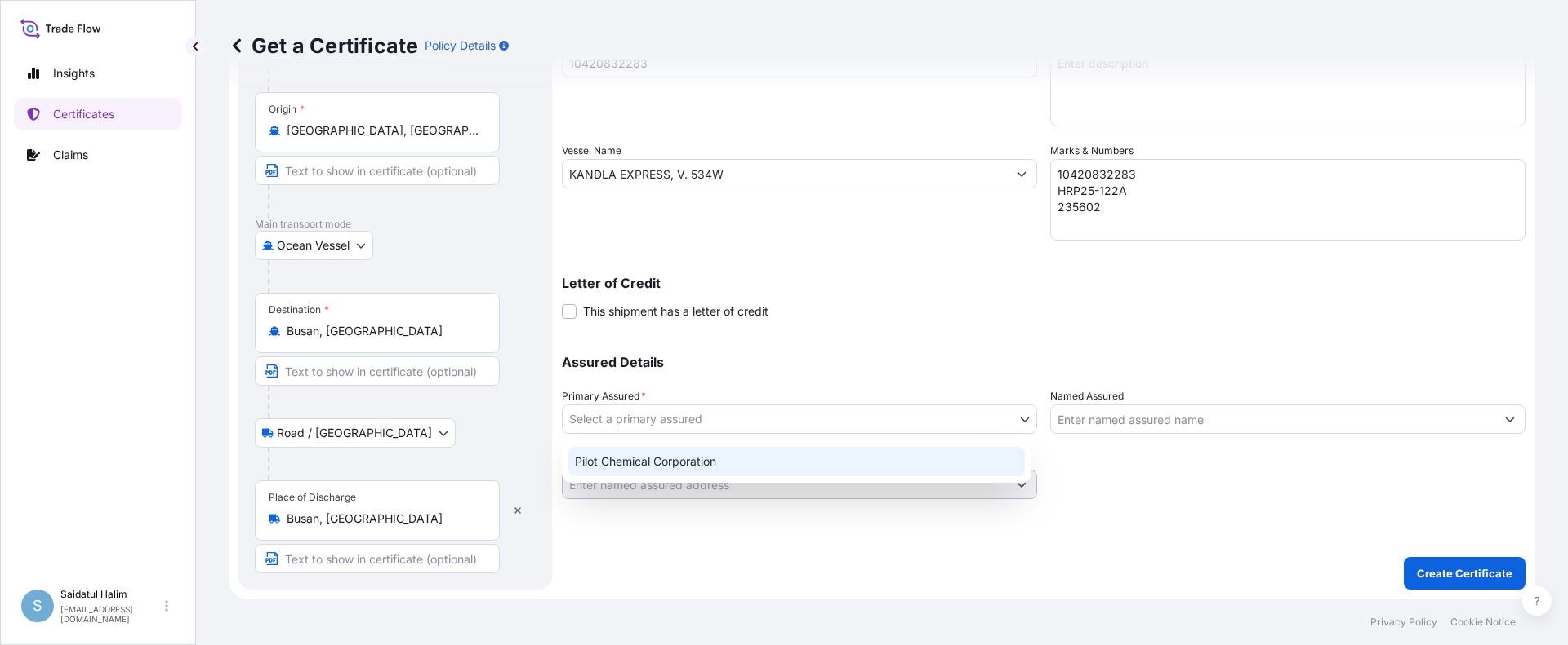
click at [680, 460] on div "Pilot Chemical Corporation" at bounding box center [796, 461] width 456 height 30
select select "31545"
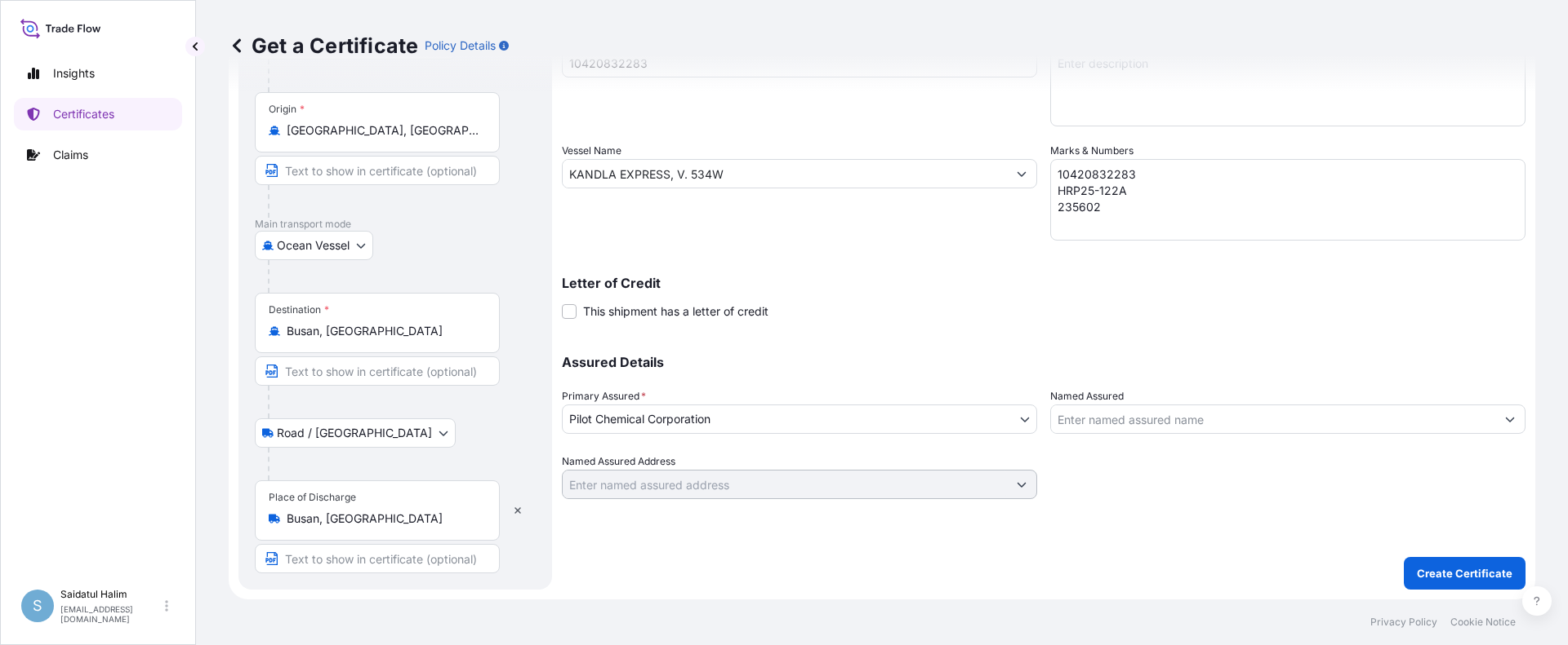
click at [1149, 417] on input "Named Assured" at bounding box center [1272, 419] width 444 height 30
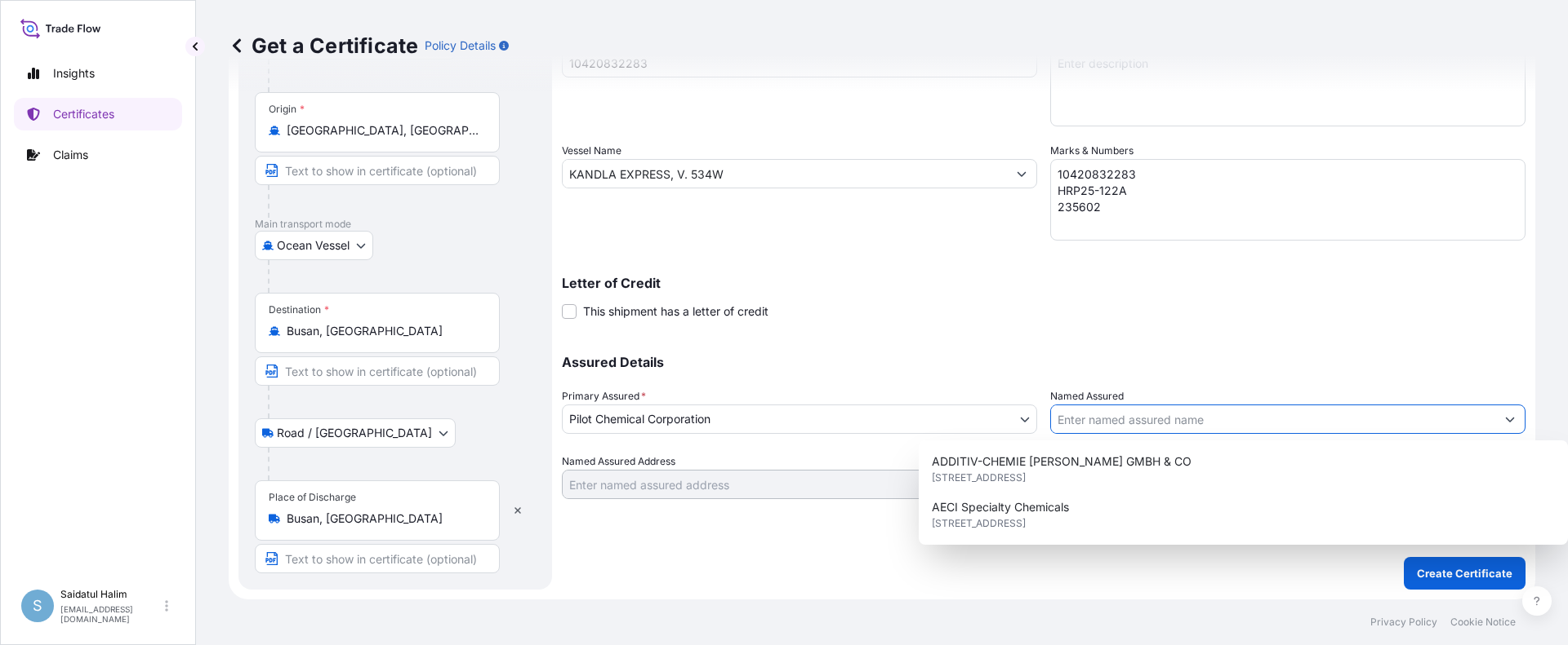
paste input "HEERAE CORP."
type input "HEERAE CORP."
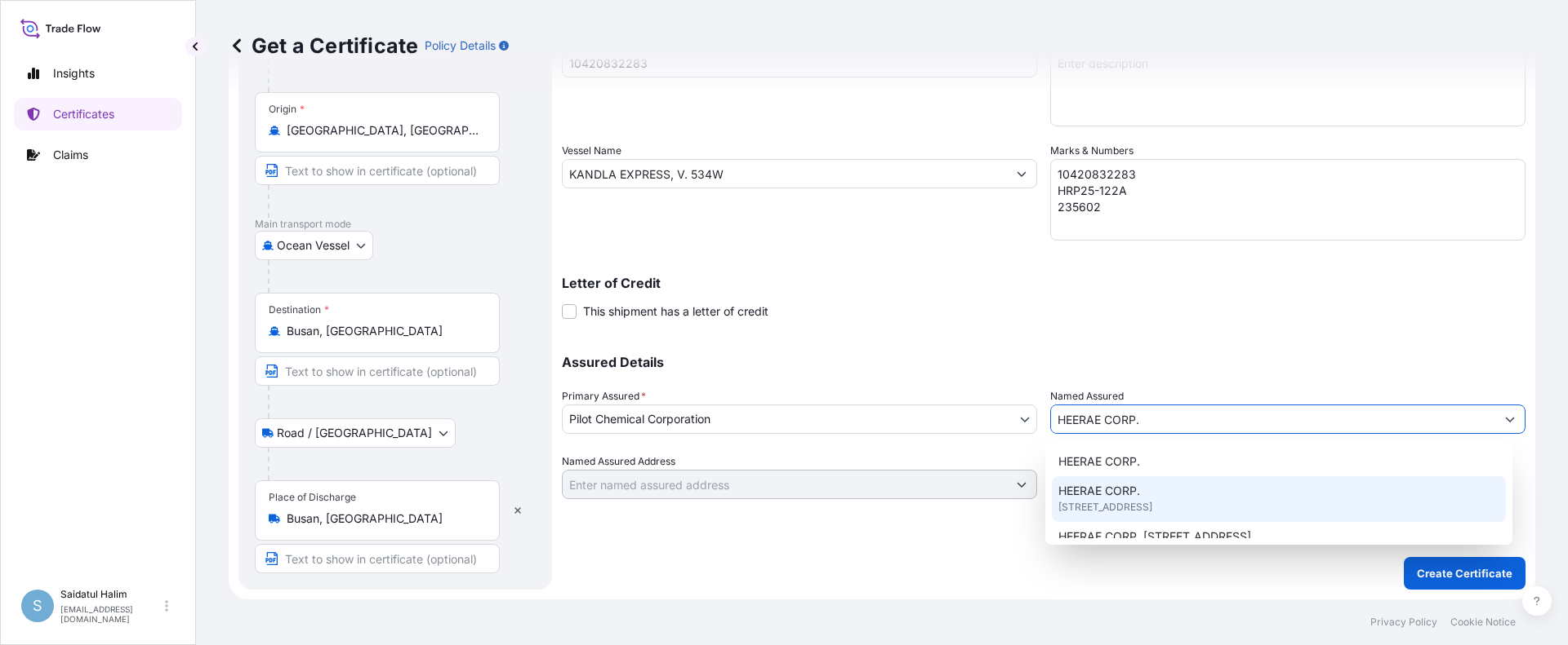
click at [1102, 494] on span "HEERAE CORP." at bounding box center [1098, 491] width 82 height 16
type input "[STREET_ADDRESS]"
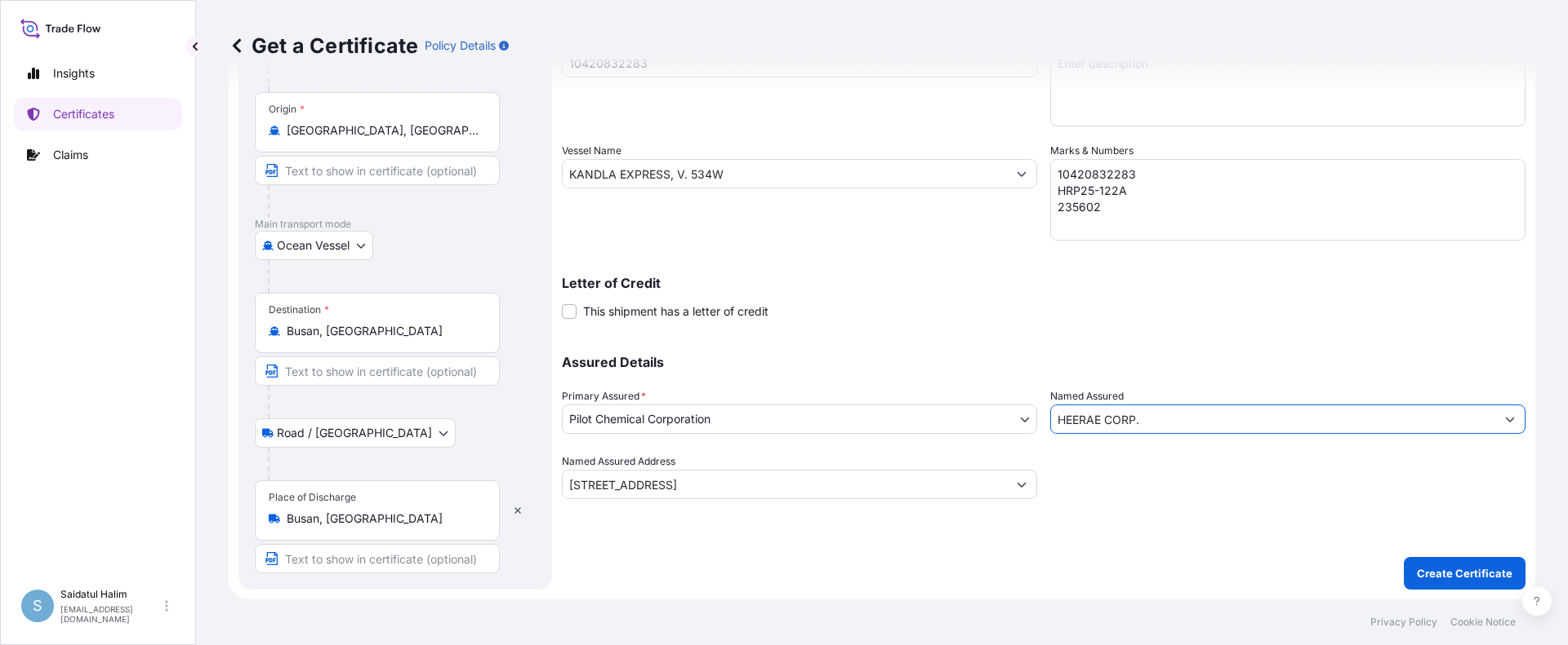
type input "HEERAE CORP."
click at [989, 302] on div "Letter of Credit This shipment has a letter of credit Letter of credit * Letter…" at bounding box center [1044, 298] width 964 height 43
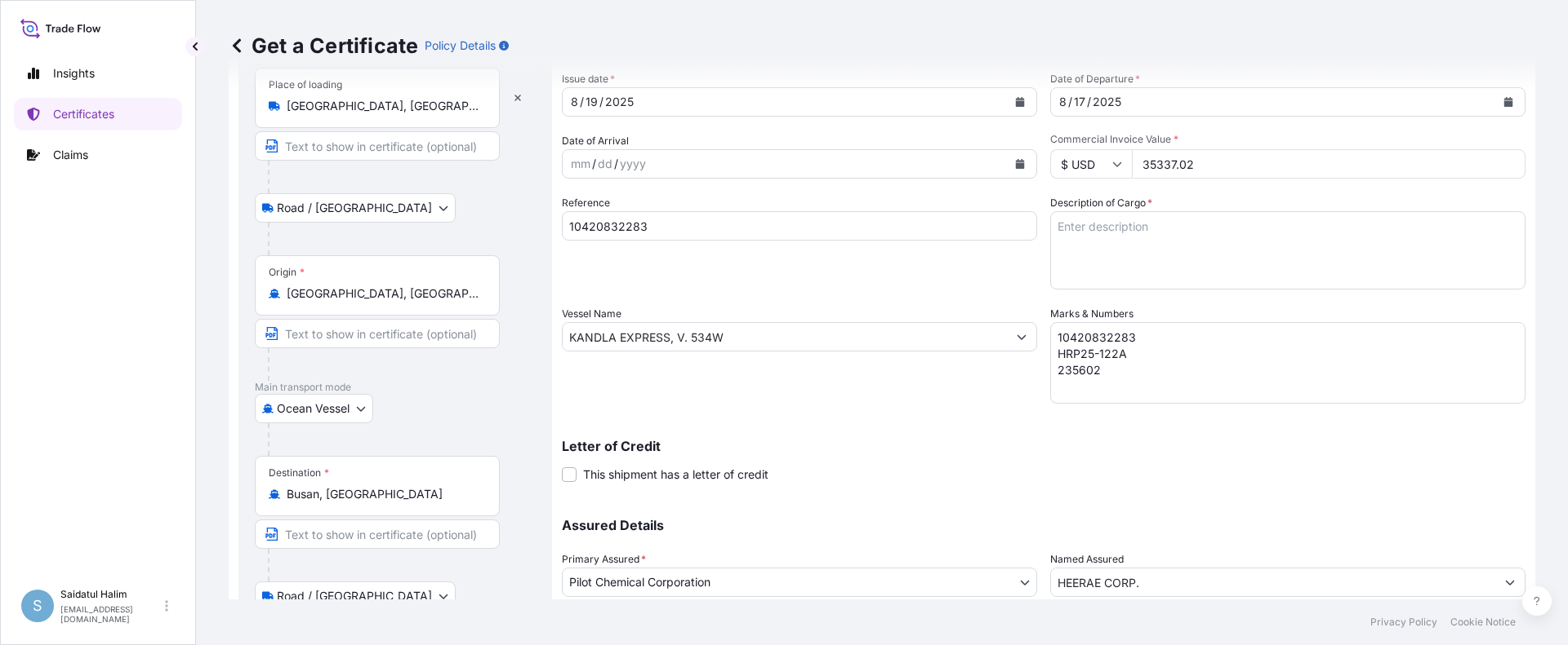
scroll to position [11, 0]
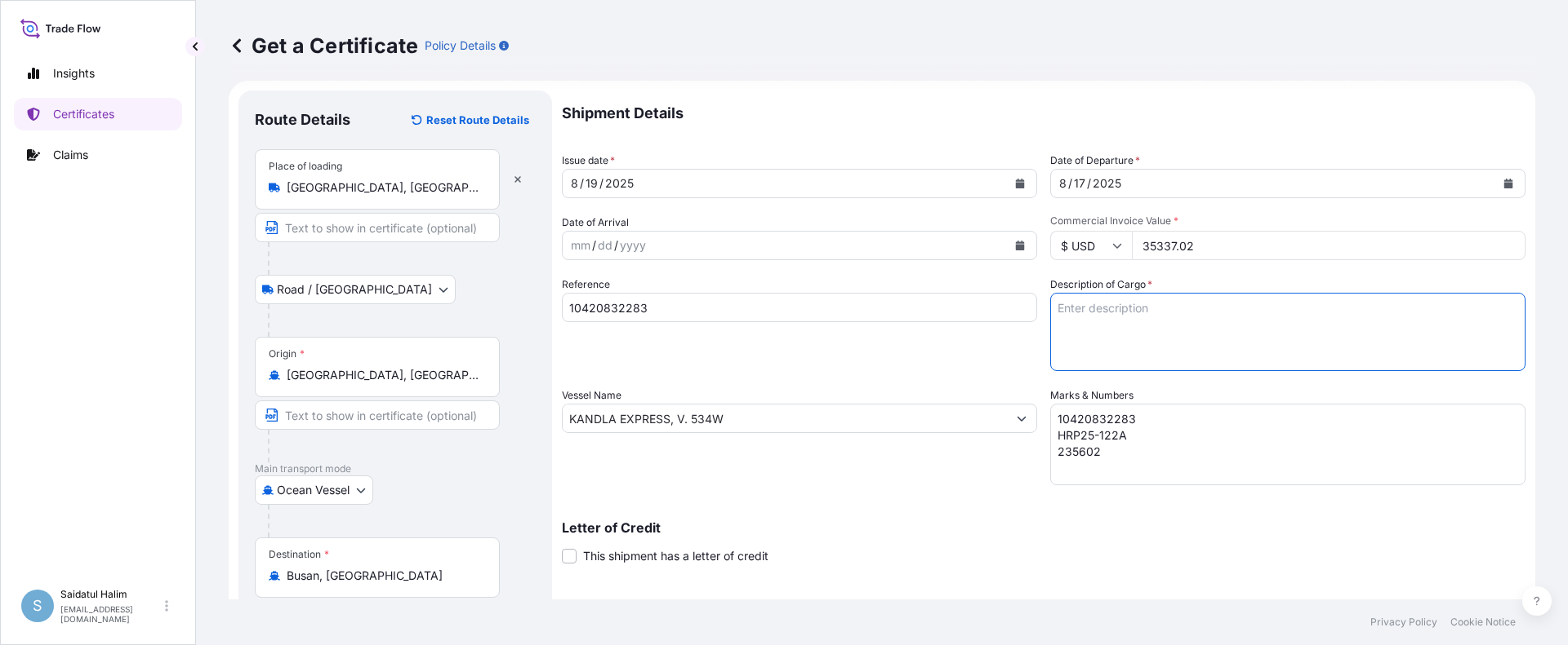
click at [1096, 313] on textarea "Description of Cargo *" at bounding box center [1287, 331] width 475 height 78
paste textarea "BULK UNPACKED LOADED INTO 1 20FT ISOTANK - NONDANGEROUS LIQUIDS CALIMULSE L-50"
type textarea "1 BULK UNPACKED LOADED INTO 1 20FT ISOTANK - NONDANGEROUS LIQUIDS CALIMULSE L-50"
click at [959, 361] on div "Reference 10420832283" at bounding box center [800, 324] width 475 height 95
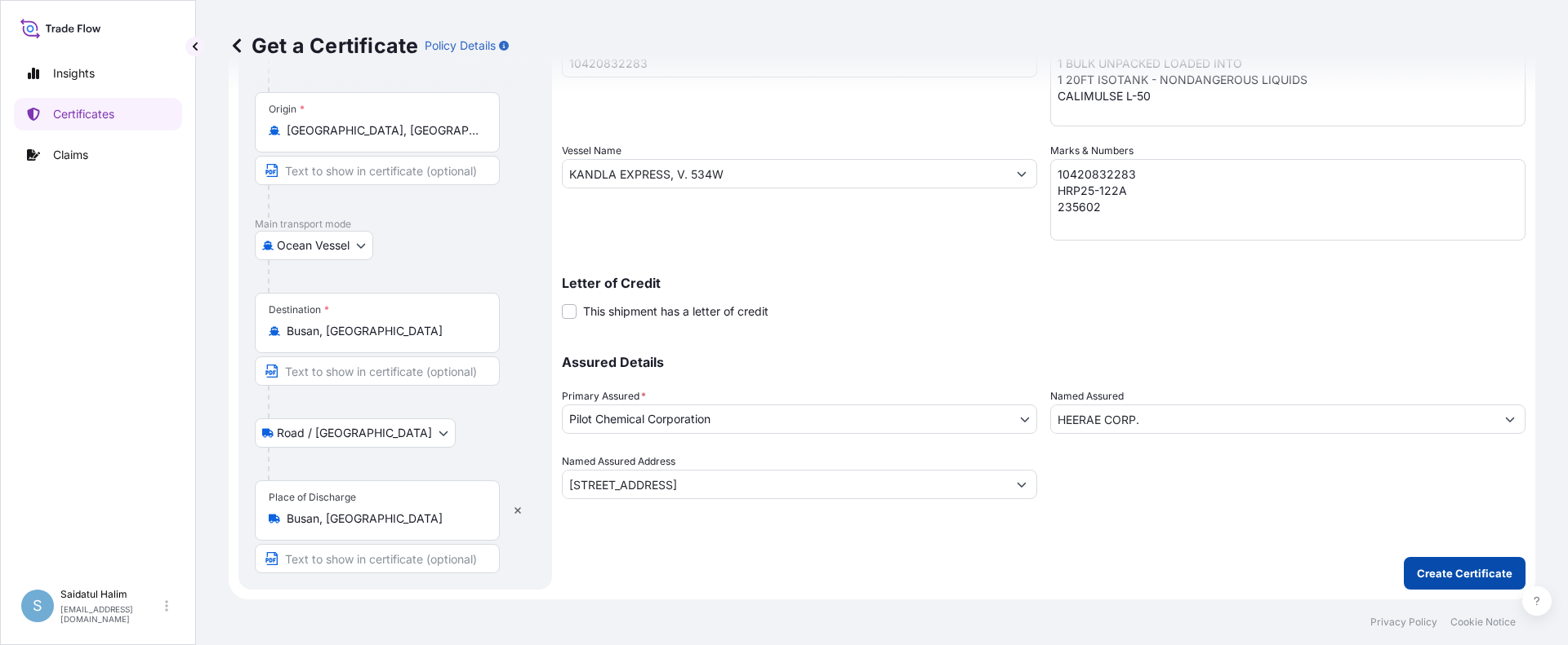
click at [1460, 576] on p "Create Certificate" at bounding box center [1464, 573] width 96 height 16
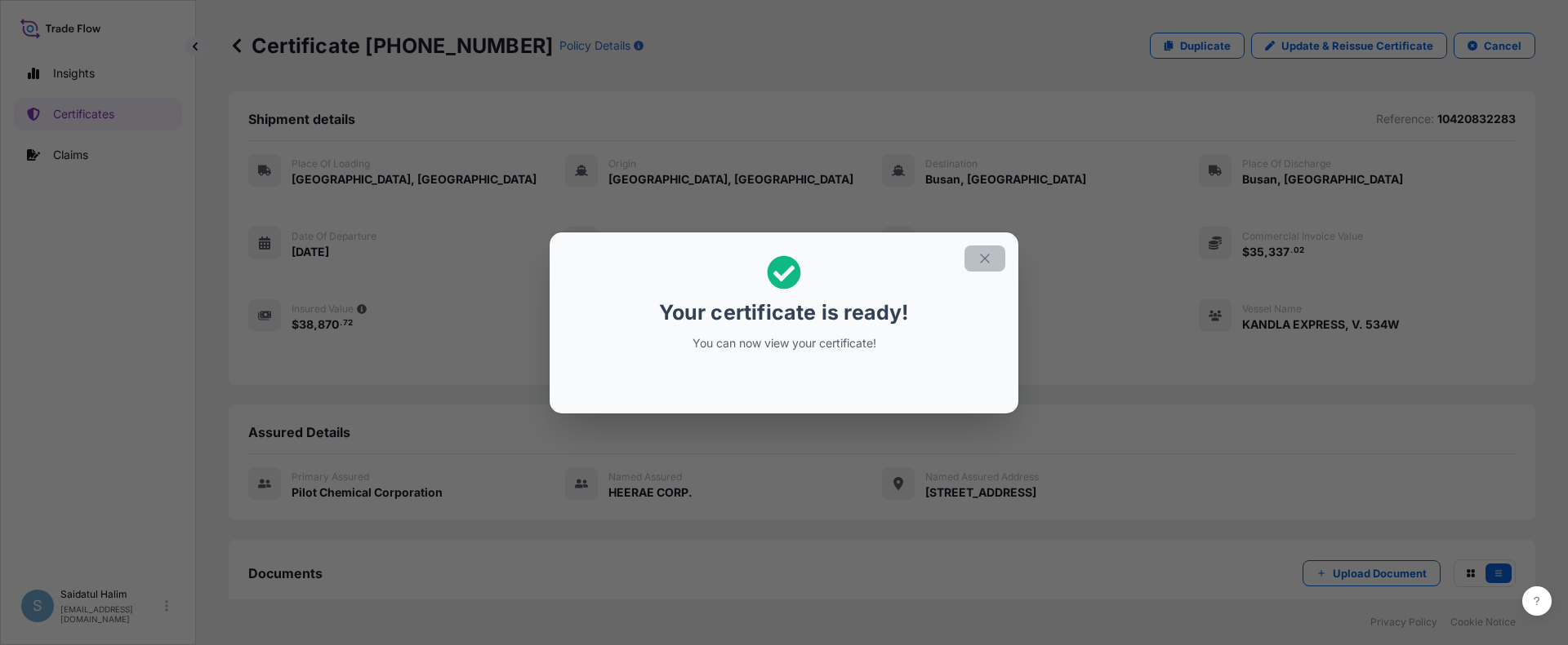
click at [979, 261] on icon "button" at bounding box center [984, 259] width 14 height 14
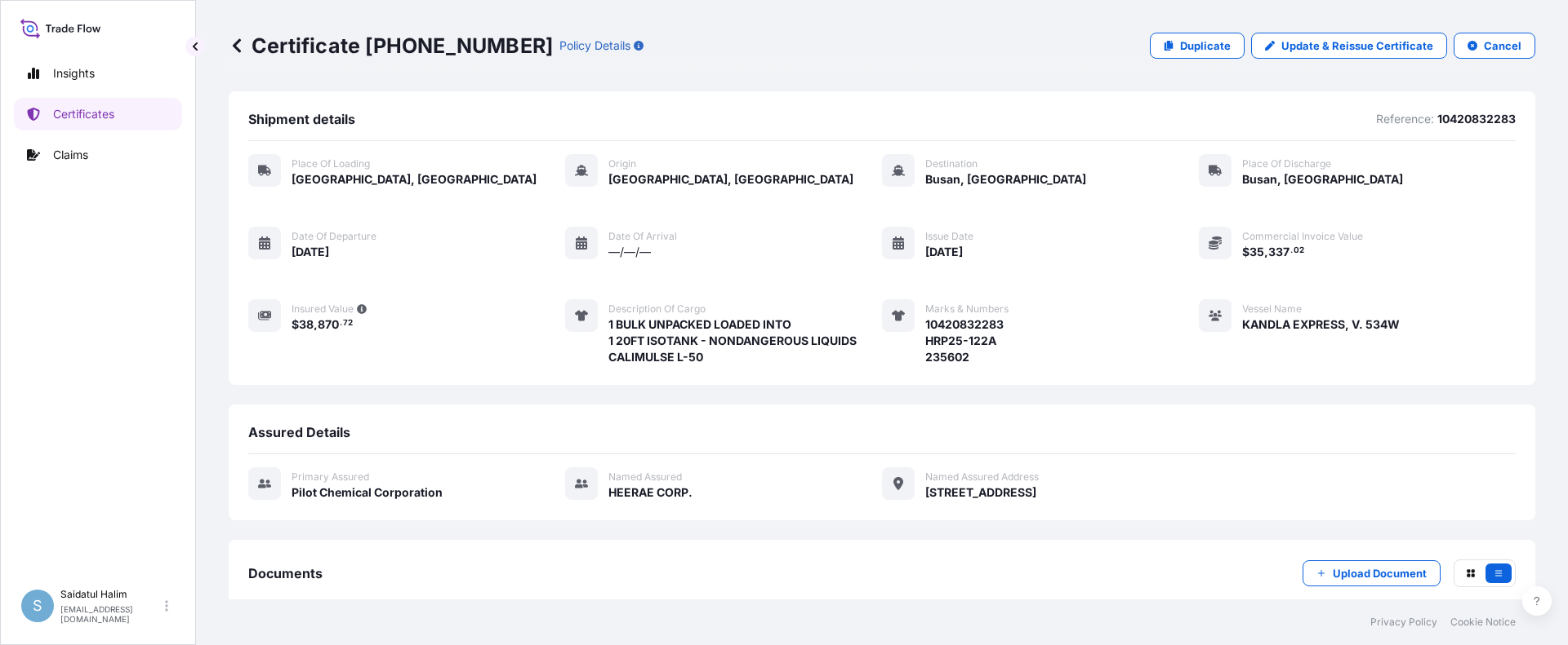
scroll to position [195, 0]
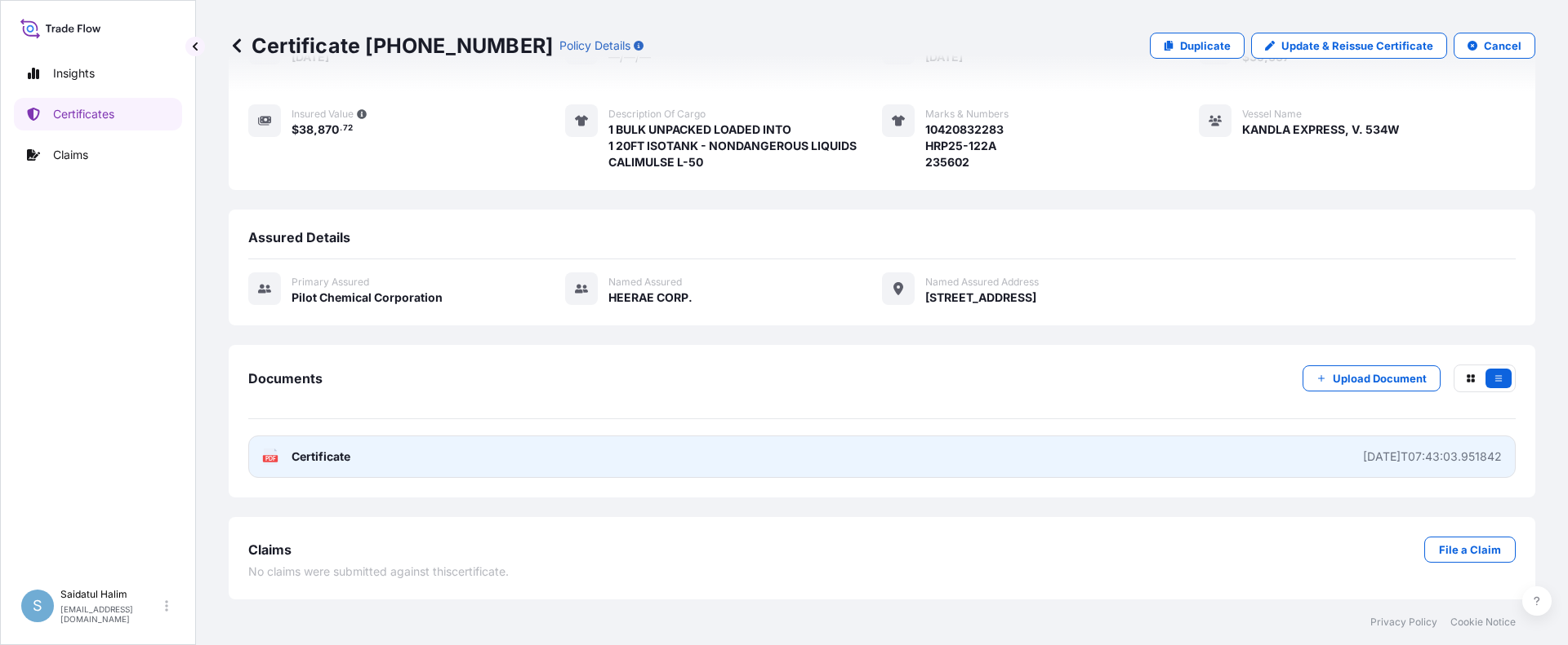
click at [1040, 454] on link "PDF Certificate [DATE]T07:43:03.951842" at bounding box center [881, 456] width 1267 height 42
